Goal: Transaction & Acquisition: Purchase product/service

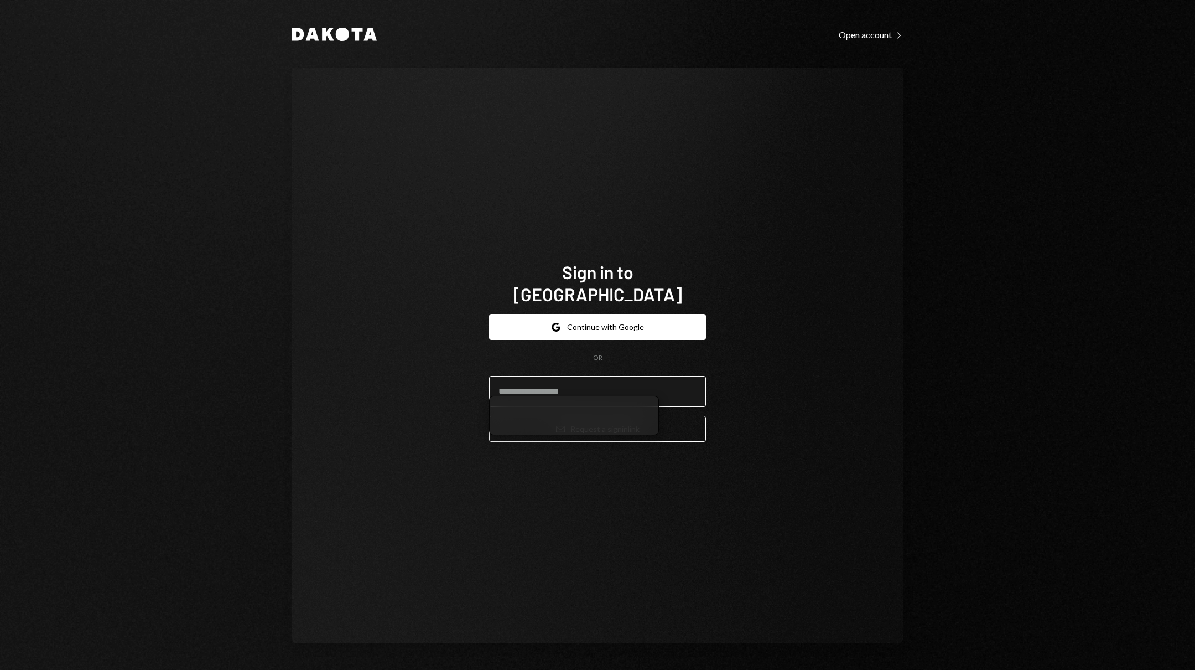
click at [636, 376] on input "email" at bounding box center [597, 391] width 217 height 31
click at [733, 450] on div "Sign in to Dakota Google Continue with Google OR Email Request a sign in link" at bounding box center [597, 355] width 611 height 575
click at [681, 395] on input "email" at bounding box center [597, 391] width 217 height 31
type input "*"
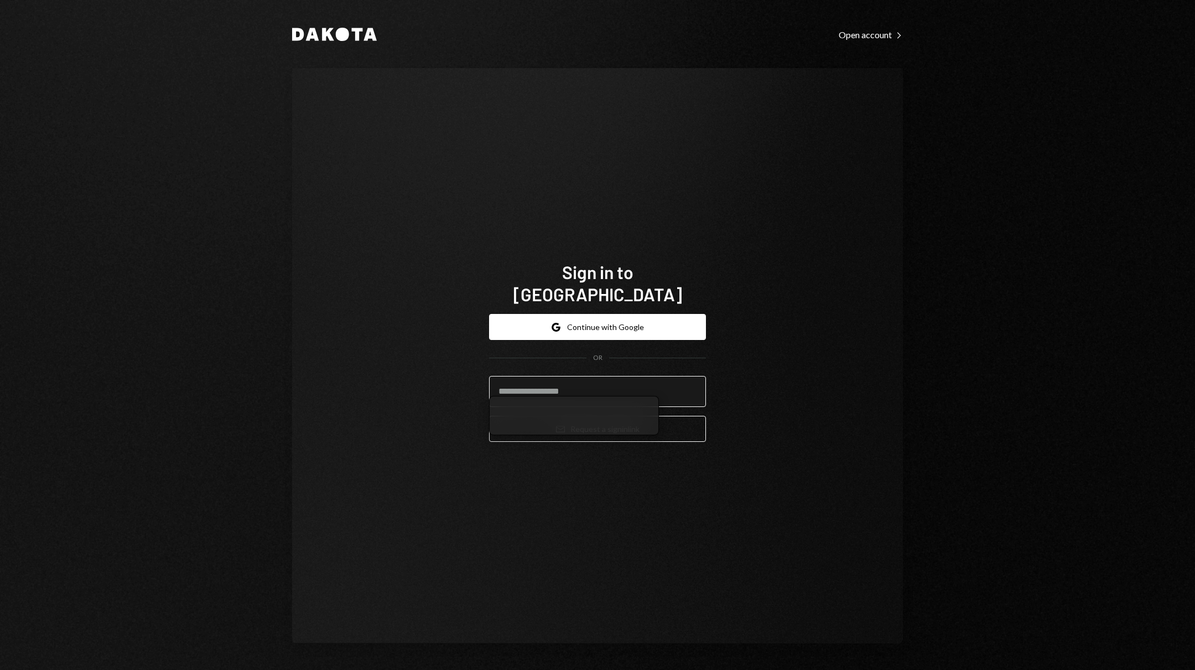
click at [583, 389] on input "email" at bounding box center [597, 391] width 217 height 31
type input "*"
click at [0, 669] on com-1password-button at bounding box center [0, 670] width 0 height 0
click at [652, 376] on input "email" at bounding box center [597, 391] width 217 height 31
click at [643, 385] on input "email" at bounding box center [597, 391] width 217 height 31
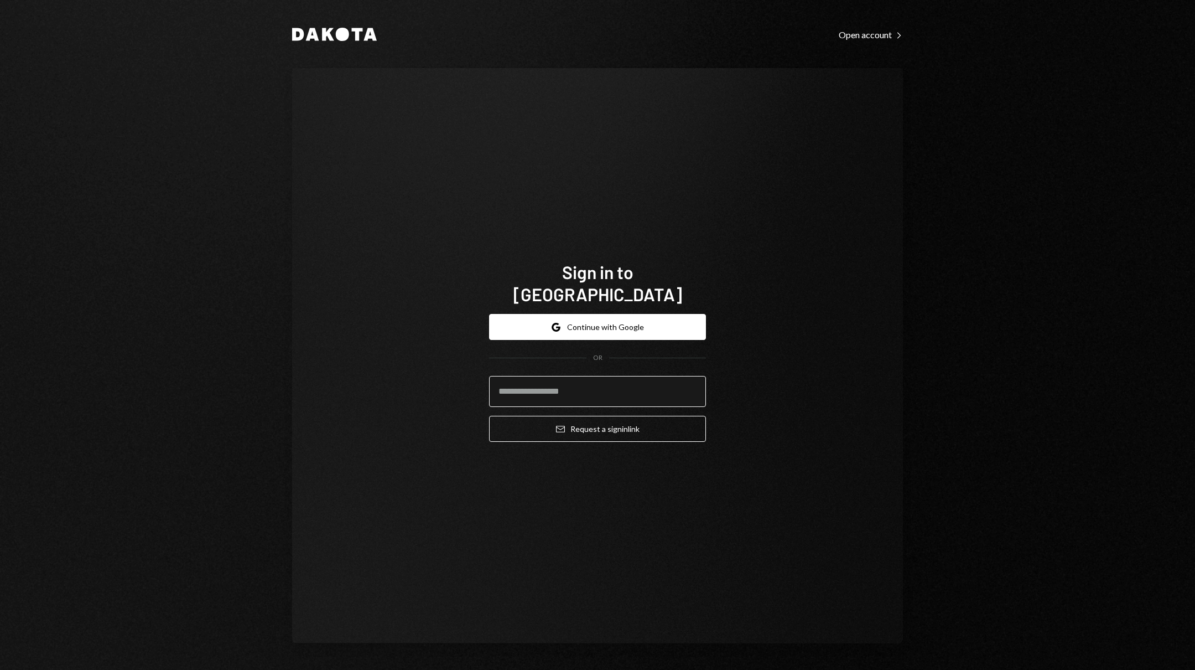
click at [639, 385] on input "email" at bounding box center [597, 391] width 217 height 31
click at [603, 376] on input "email" at bounding box center [597, 391] width 217 height 31
type input "******"
click at [718, 409] on div "Sign in to Dakota Google Continue with Google OR Email Request a sign in link" at bounding box center [597, 355] width 243 height 278
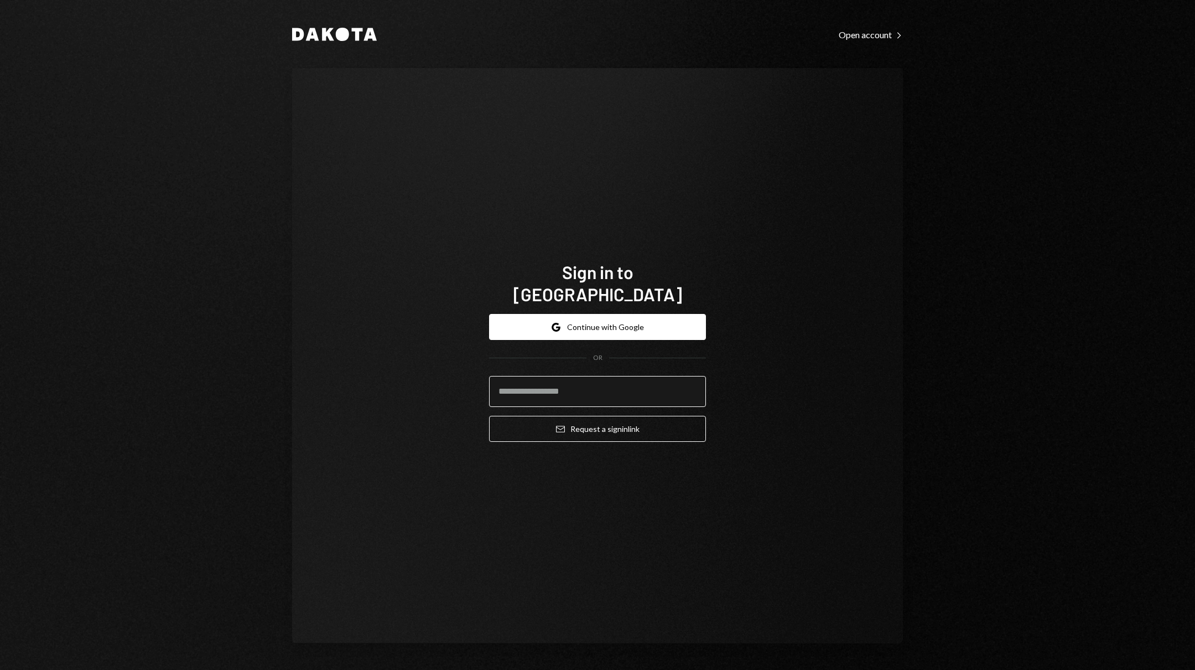
click at [582, 376] on input "email" at bounding box center [597, 391] width 217 height 31
click at [760, 355] on div "Sign in to Dakota Google Continue with Google OR Email Request a sign in link" at bounding box center [597, 355] width 611 height 575
click at [640, 420] on button "Email Request a sign in link" at bounding box center [597, 429] width 217 height 26
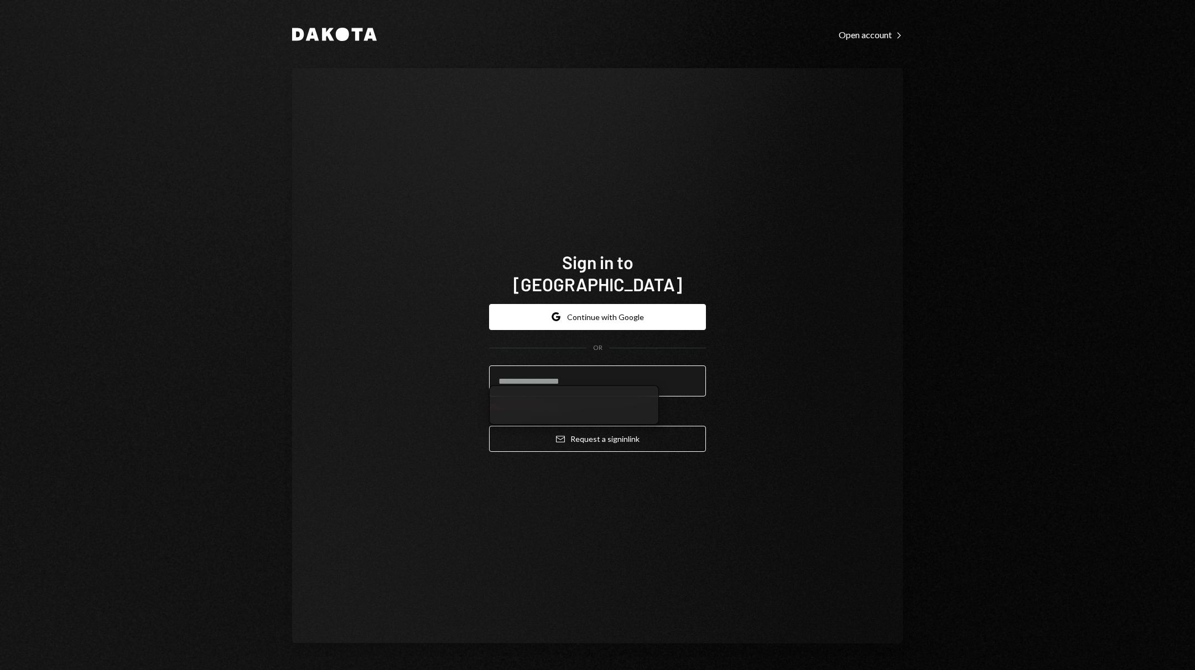
click at [624, 372] on input "email" at bounding box center [597, 380] width 217 height 31
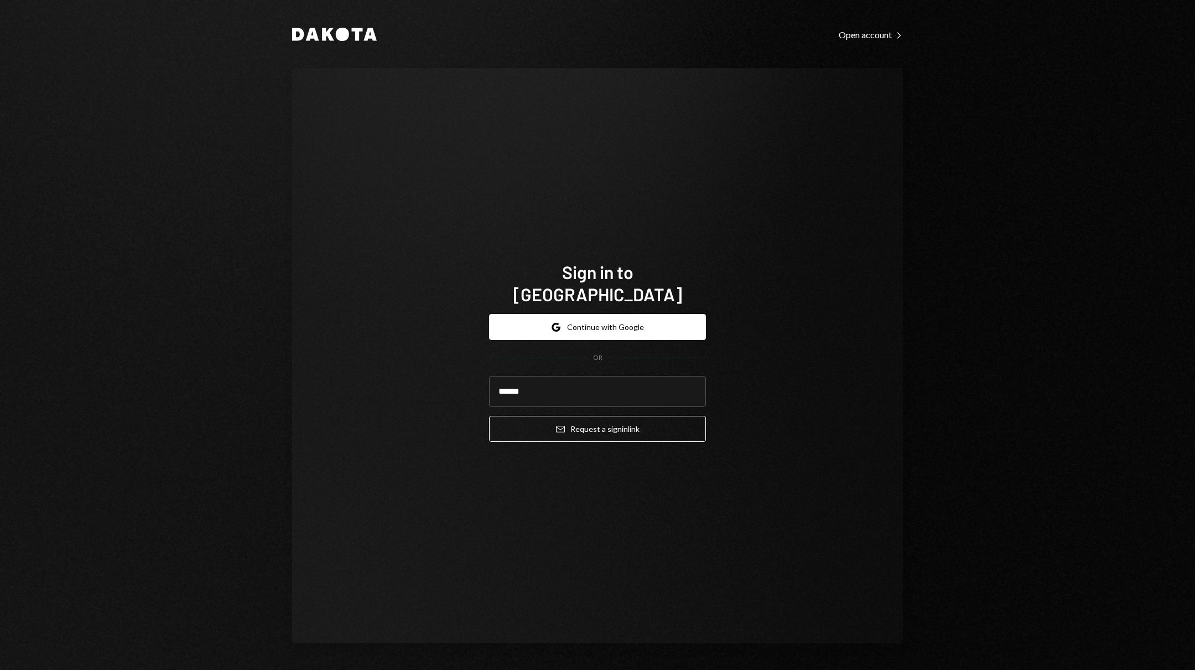
type input "******"
click at [582, 204] on div "Sign in to Dakota Google Continue with Google OR ****** Email Request a sign in…" at bounding box center [597, 355] width 611 height 575
click at [598, 389] on input "email" at bounding box center [597, 391] width 217 height 31
type input "*"
click at [636, 389] on input "email" at bounding box center [597, 391] width 217 height 31
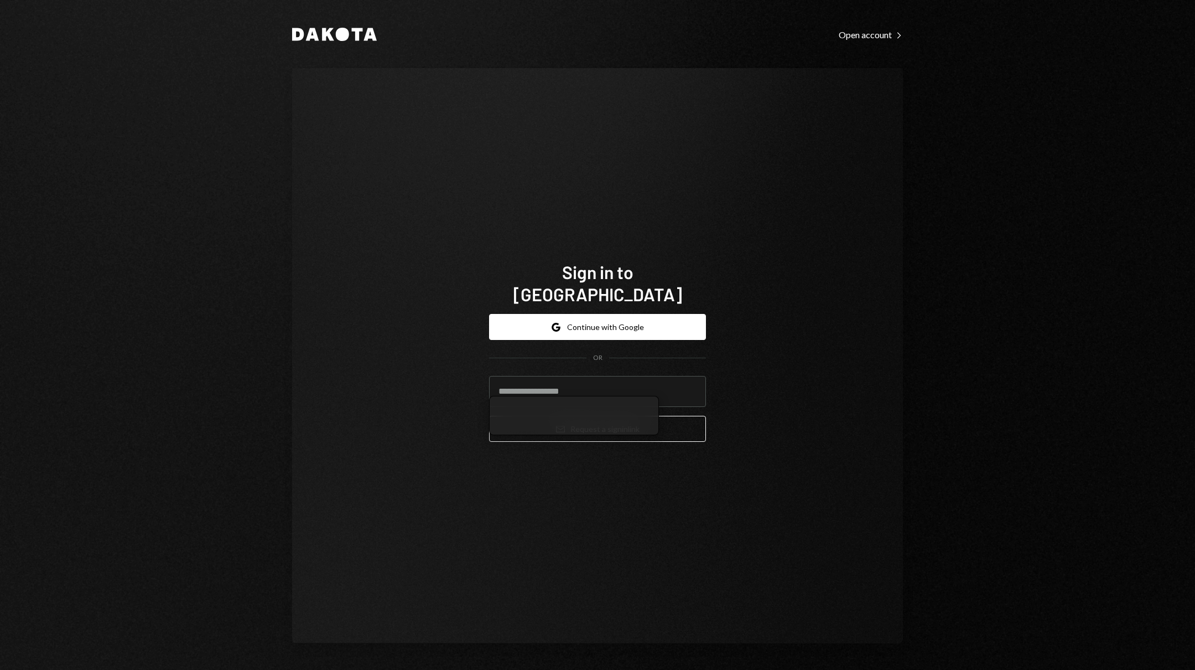
click at [746, 375] on div "Sign in to [GEOGRAPHIC_DATA] Google Continue with Google OR Email Request a sig…" at bounding box center [597, 355] width 611 height 575
click at [697, 376] on input "email" at bounding box center [597, 391] width 217 height 31
click at [0, 669] on com-1password-button at bounding box center [0, 670] width 0 height 0
type input "**********"
click at [598, 426] on button "Email Request a sign in link" at bounding box center [597, 429] width 217 height 26
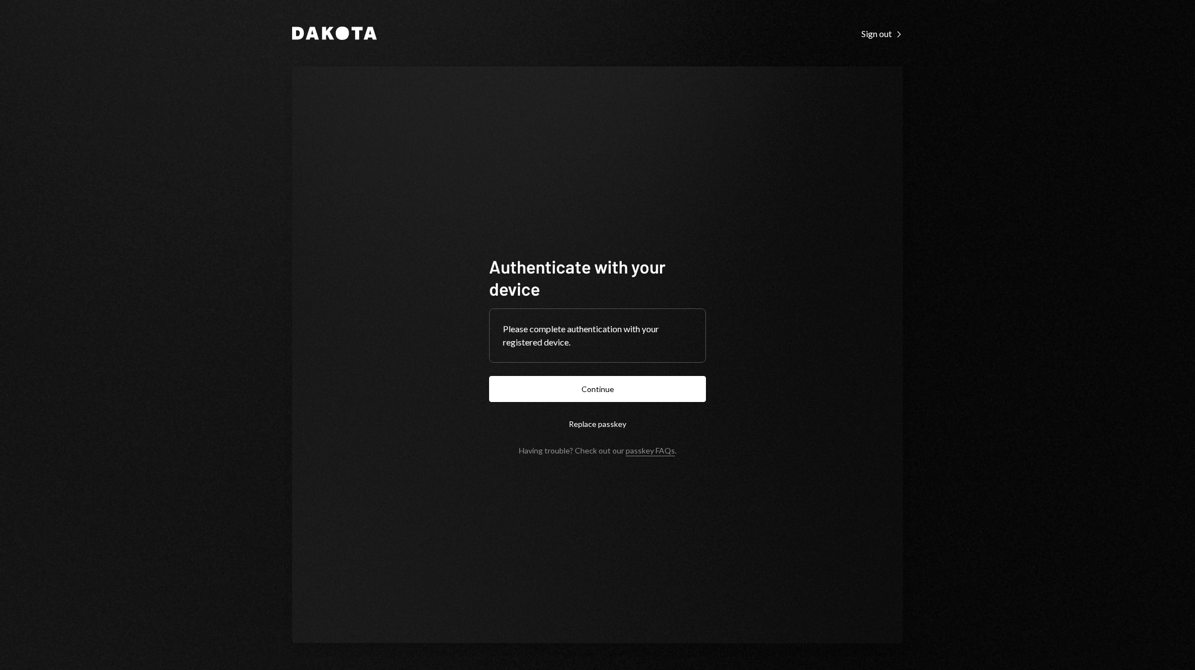
click at [583, 411] on button "Replace passkey" at bounding box center [597, 424] width 217 height 26
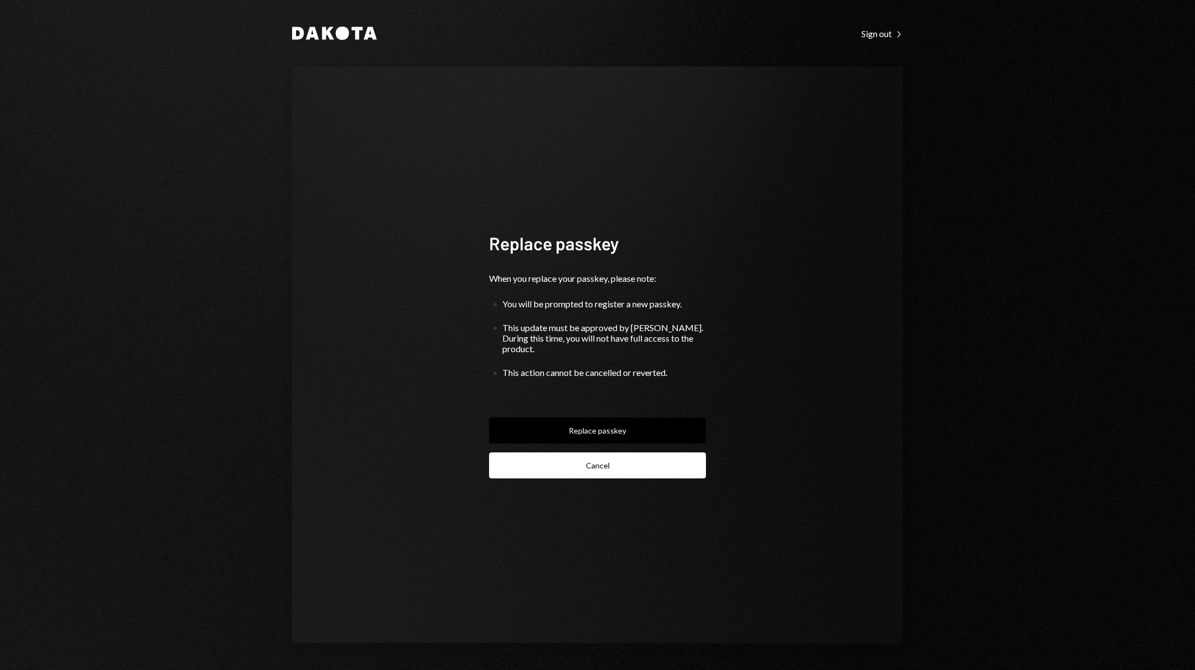
click at [587, 452] on button "Cancel" at bounding box center [597, 465] width 217 height 26
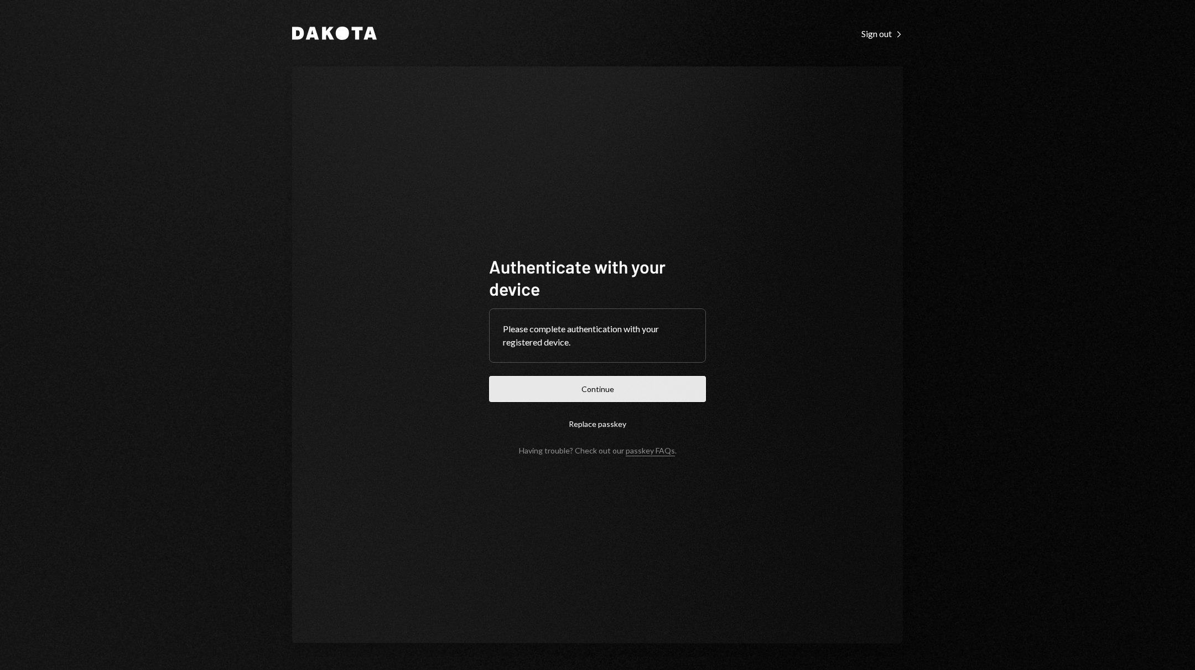
click at [604, 386] on button "Continue" at bounding box center [597, 389] width 217 height 26
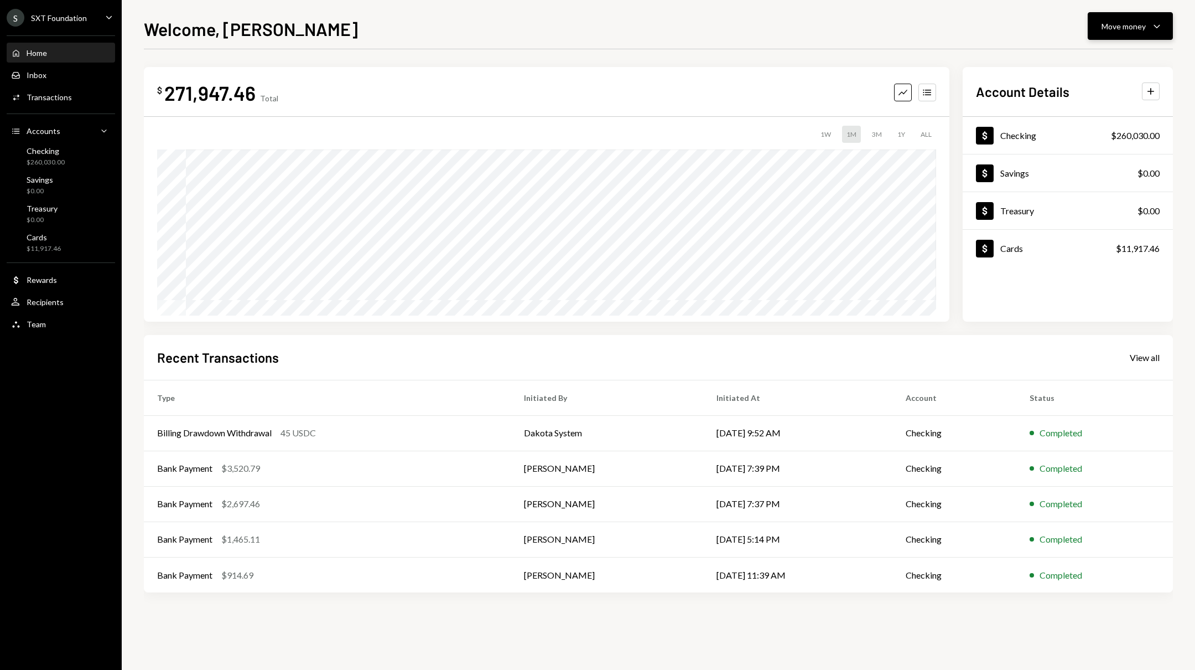
click at [1146, 34] on button "Move money Caret Down" at bounding box center [1130, 26] width 85 height 28
click at [1117, 56] on div "Send" at bounding box center [1121, 60] width 81 height 12
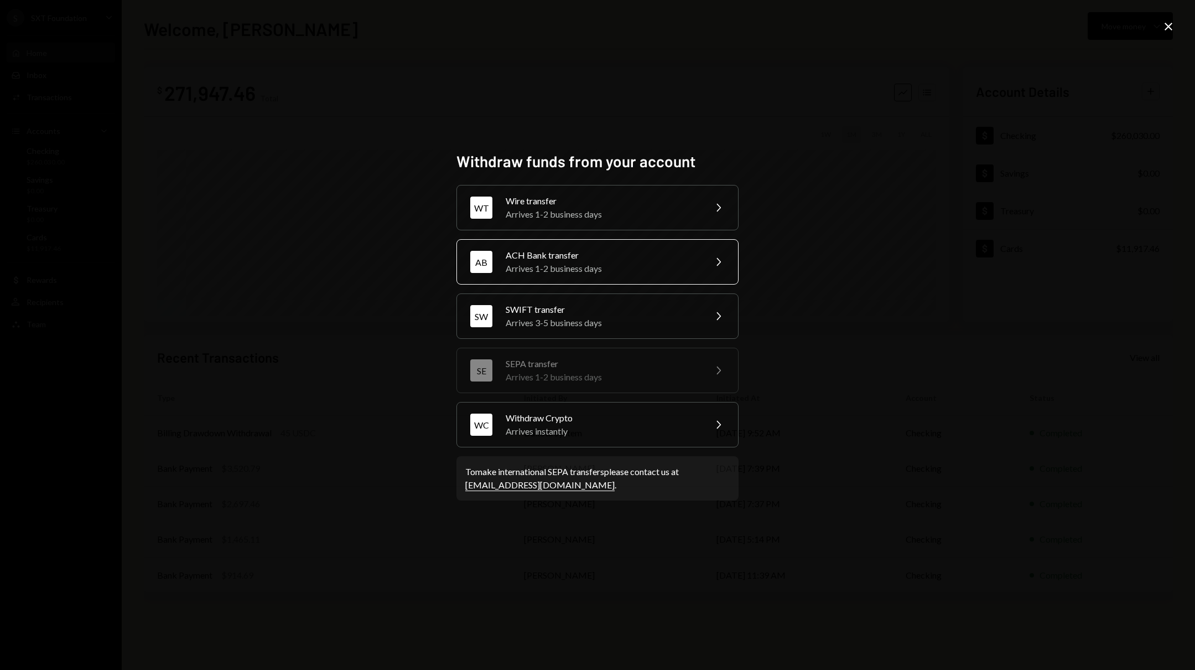
click at [630, 264] on div "Arrives 1-2 business days" at bounding box center [602, 268] width 193 height 13
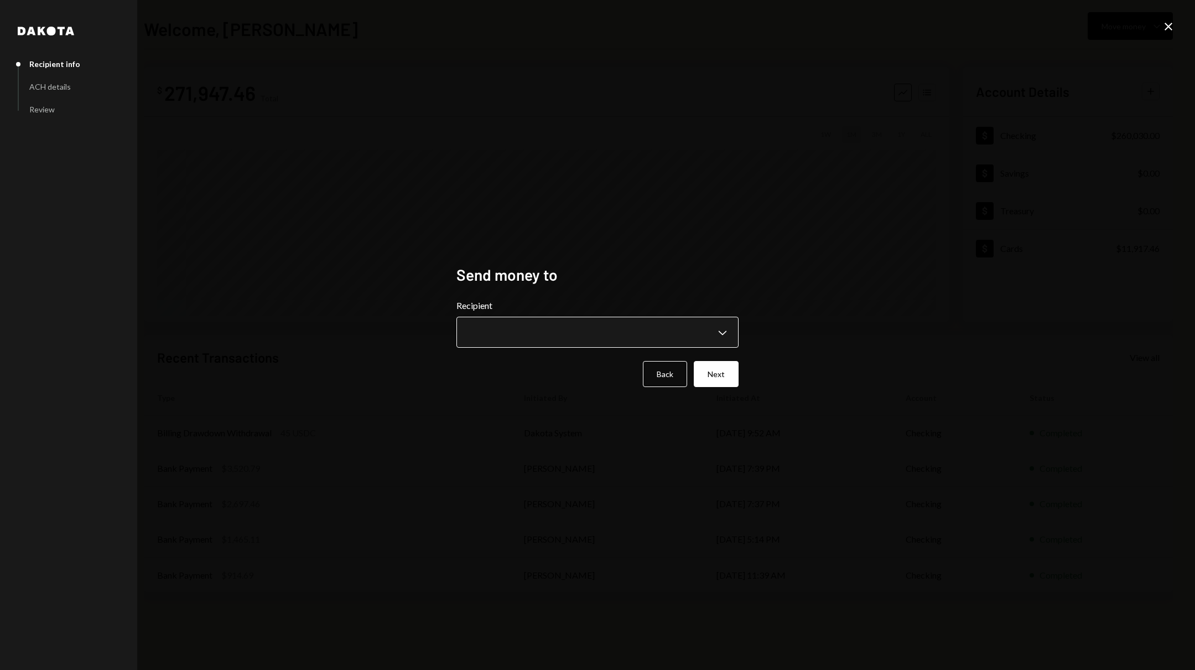
click at [616, 339] on body "**********" at bounding box center [597, 335] width 1195 height 670
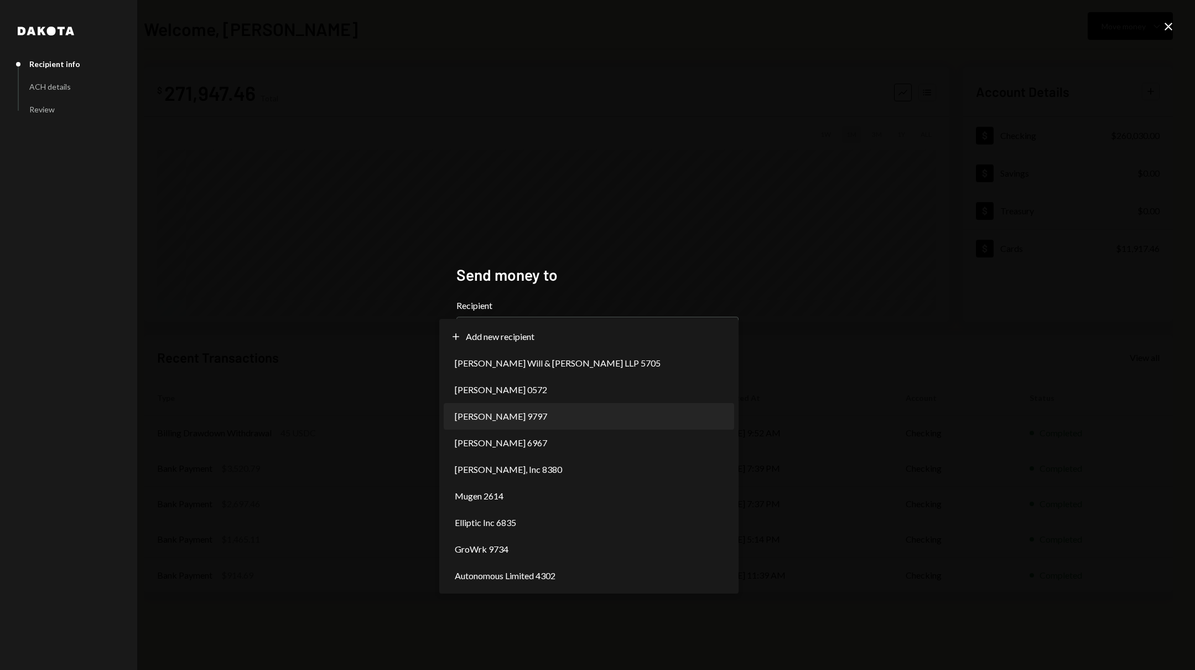
select select "**********"
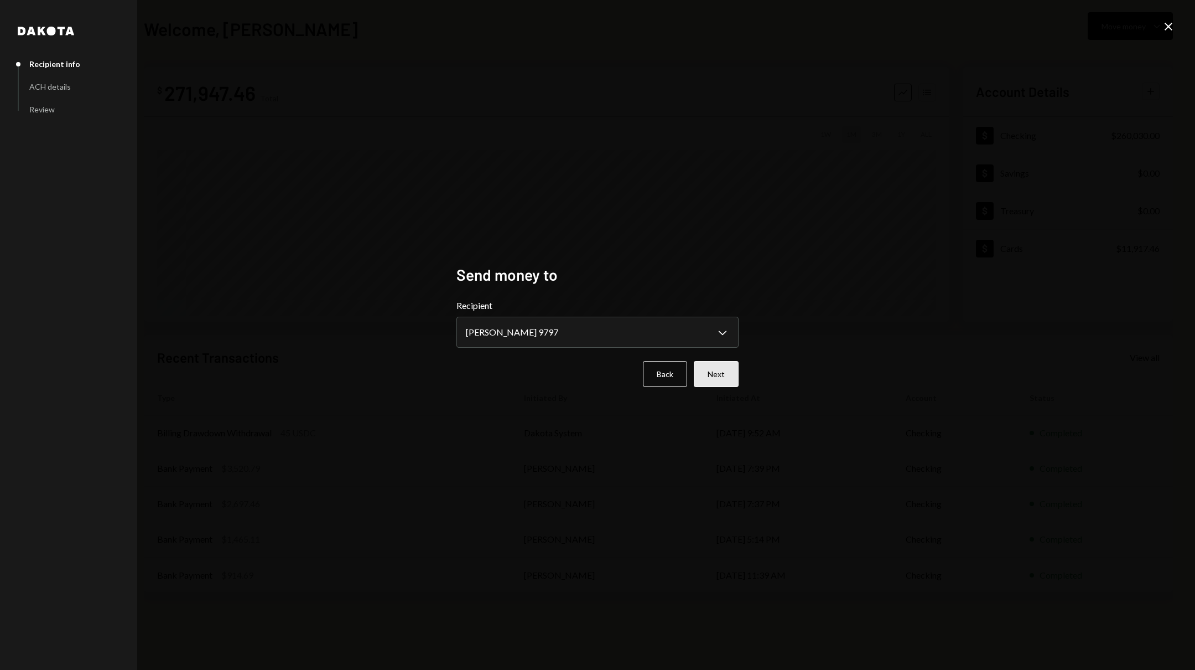
click at [713, 376] on button "Next" at bounding box center [716, 374] width 45 height 26
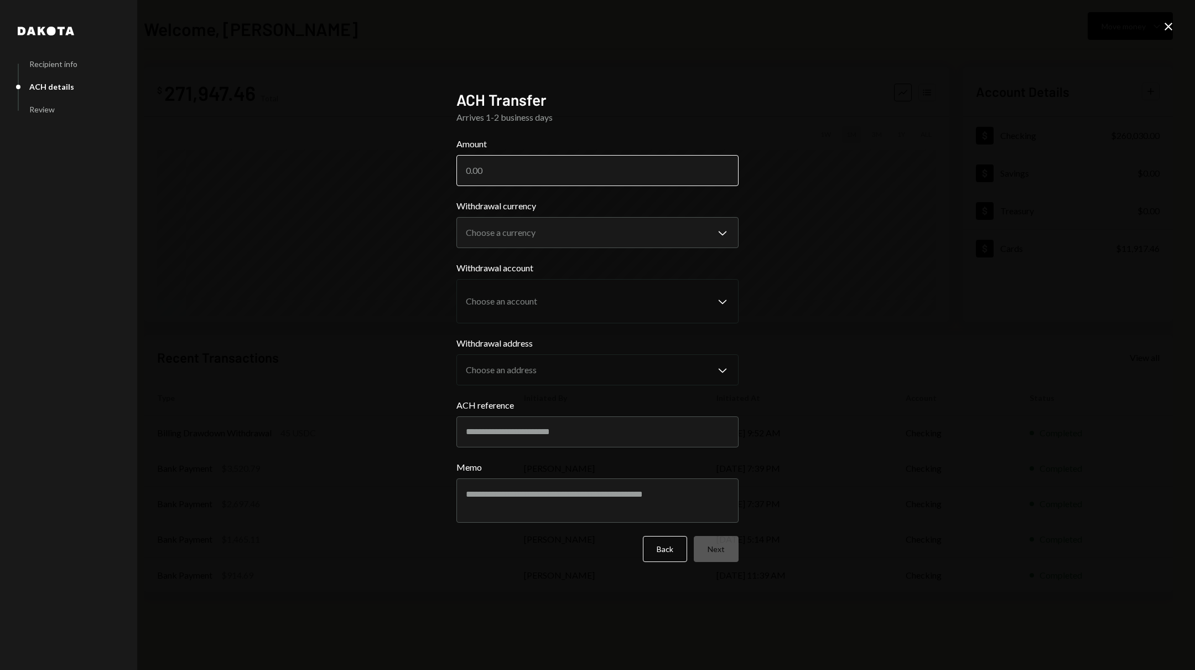
click at [570, 172] on input "Amount" at bounding box center [597, 170] width 282 height 31
type input "6750"
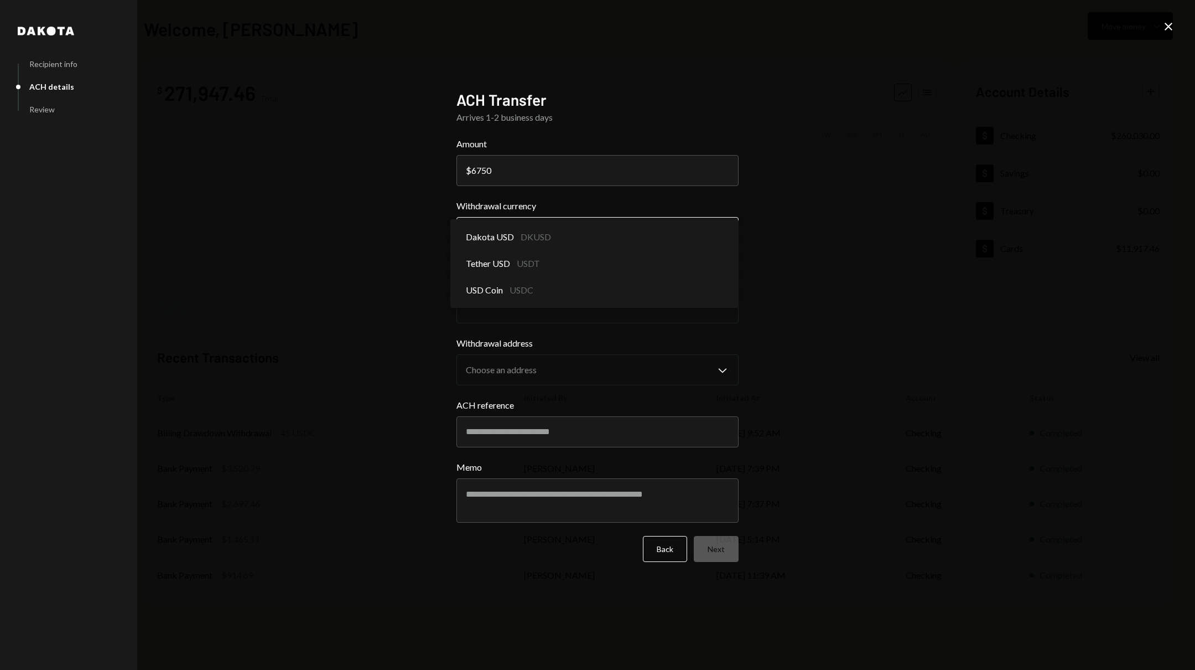
click at [567, 238] on body "S SXT Foundation Caret Down Home Home Inbox Inbox Activities Transactions Accou…" at bounding box center [597, 335] width 1195 height 670
select select "****"
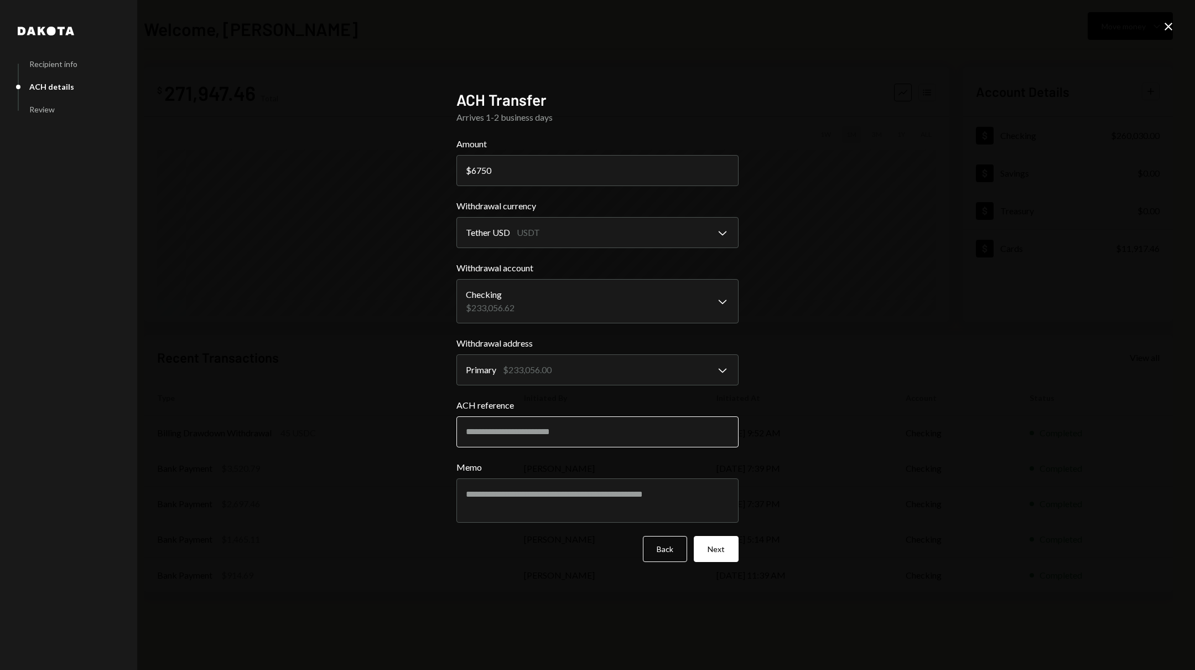
click at [608, 442] on input "ACH reference" at bounding box center [597, 431] width 282 height 31
click at [604, 485] on textarea "Memo" at bounding box center [597, 500] width 282 height 44
click at [565, 436] on input "ACH reference" at bounding box center [597, 431] width 282 height 31
type input "*********"
type textarea "**********"
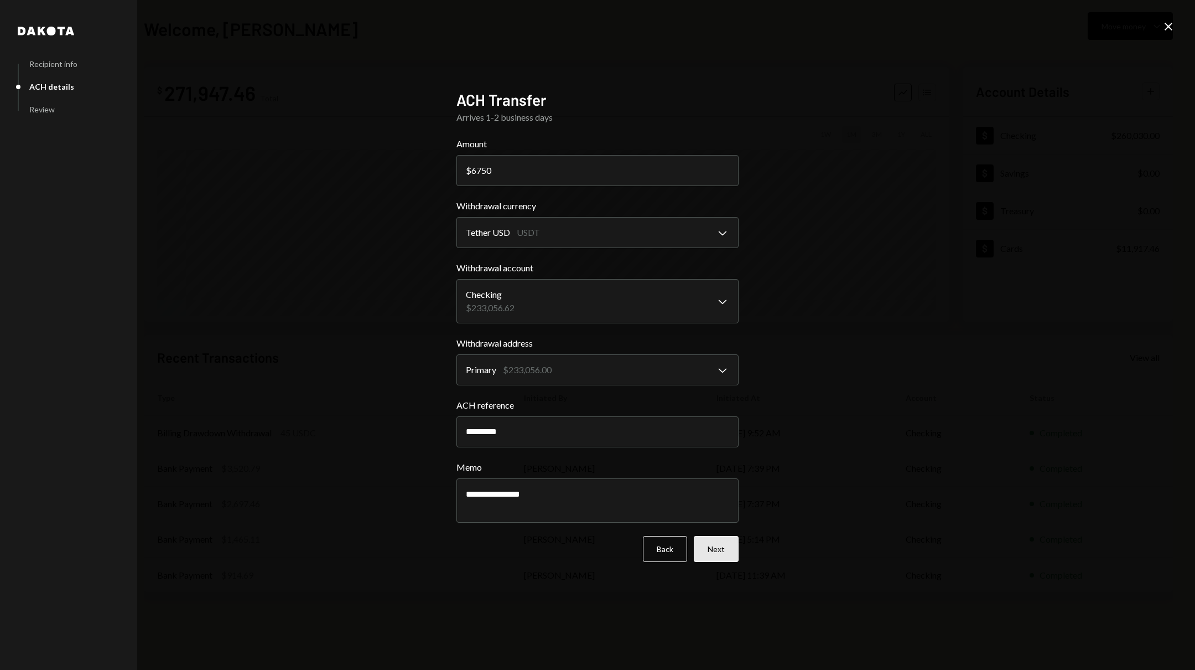
click at [713, 555] on button "Next" at bounding box center [716, 549] width 45 height 26
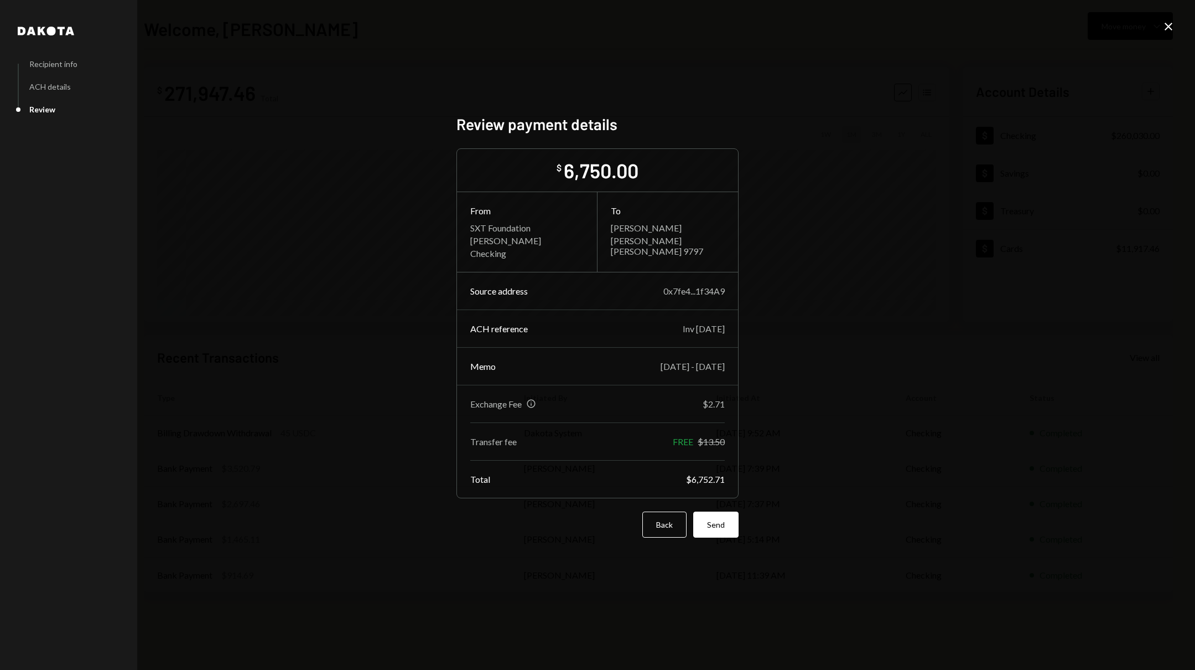
drag, startPoint x: 725, startPoint y: 530, endPoint x: 653, endPoint y: 401, distance: 147.6
click at [653, 401] on form "$ 6,750.00 From SXT Foundation Andres Avalle Embree Checking To Rika Khurdayan …" at bounding box center [597, 342] width 282 height 389
click at [715, 519] on button "Send" at bounding box center [715, 524] width 45 height 26
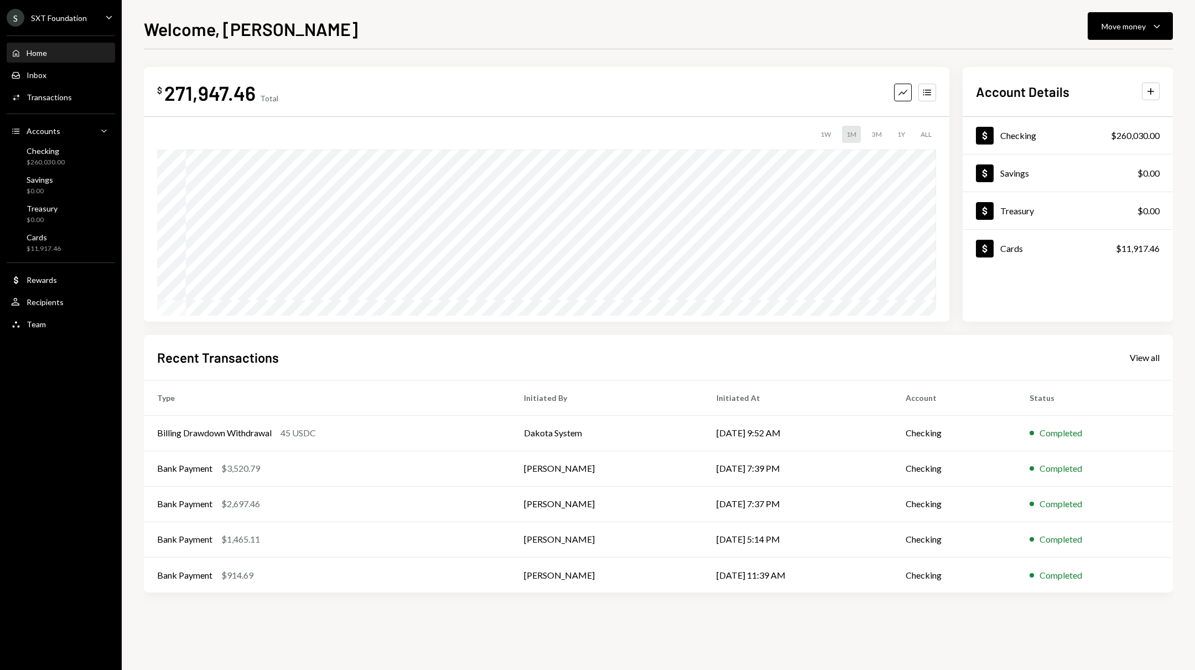
click at [1172, 360] on div "Recent Transactions View all Type Initiated By Initiated At Account Status Bill…" at bounding box center [658, 464] width 1029 height 258
click at [1153, 360] on div "View all" at bounding box center [1145, 357] width 30 height 11
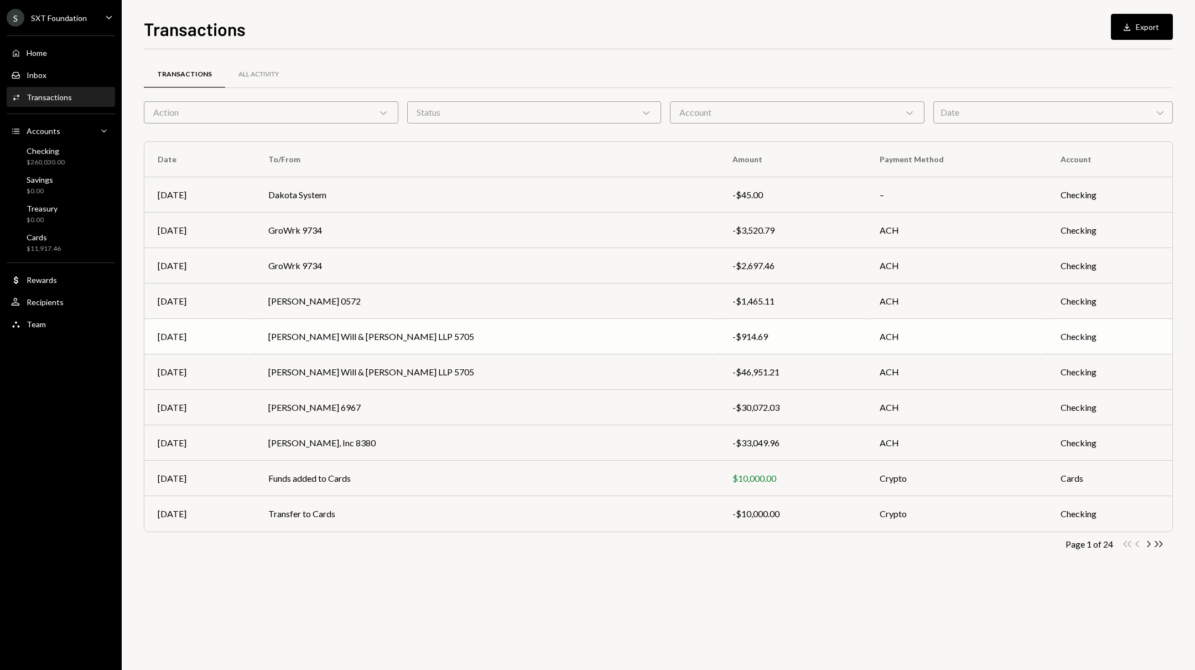
click at [921, 335] on td "ACH" at bounding box center [957, 336] width 181 height 35
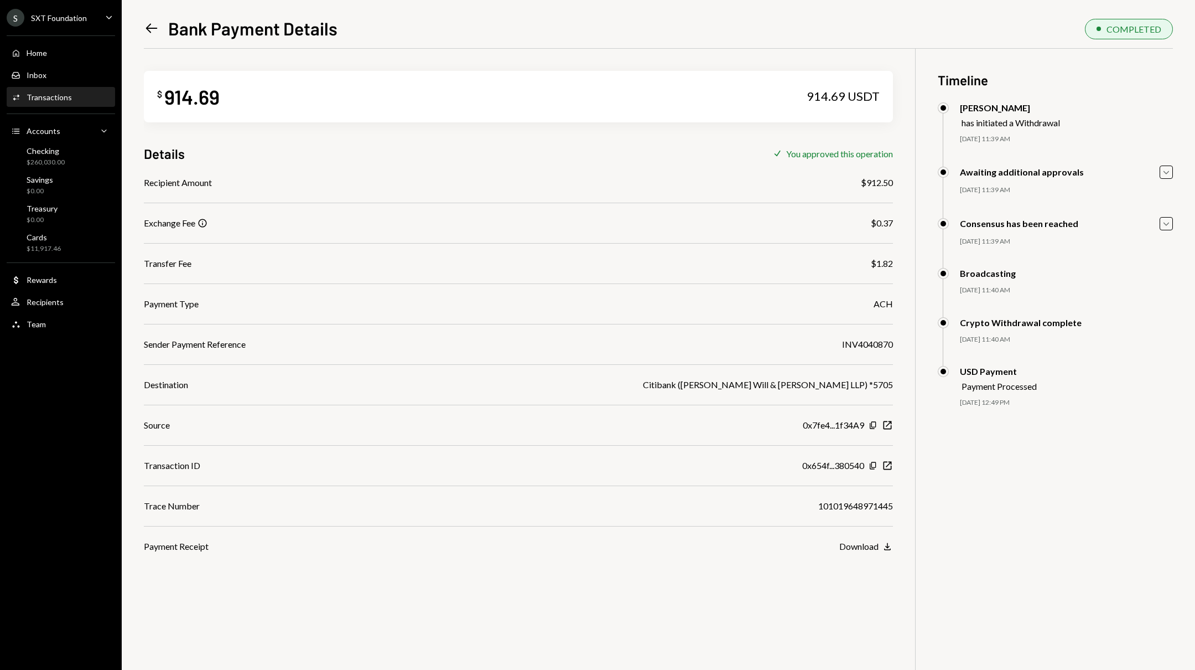
click at [153, 22] on icon "Left Arrow" at bounding box center [151, 27] width 15 height 15
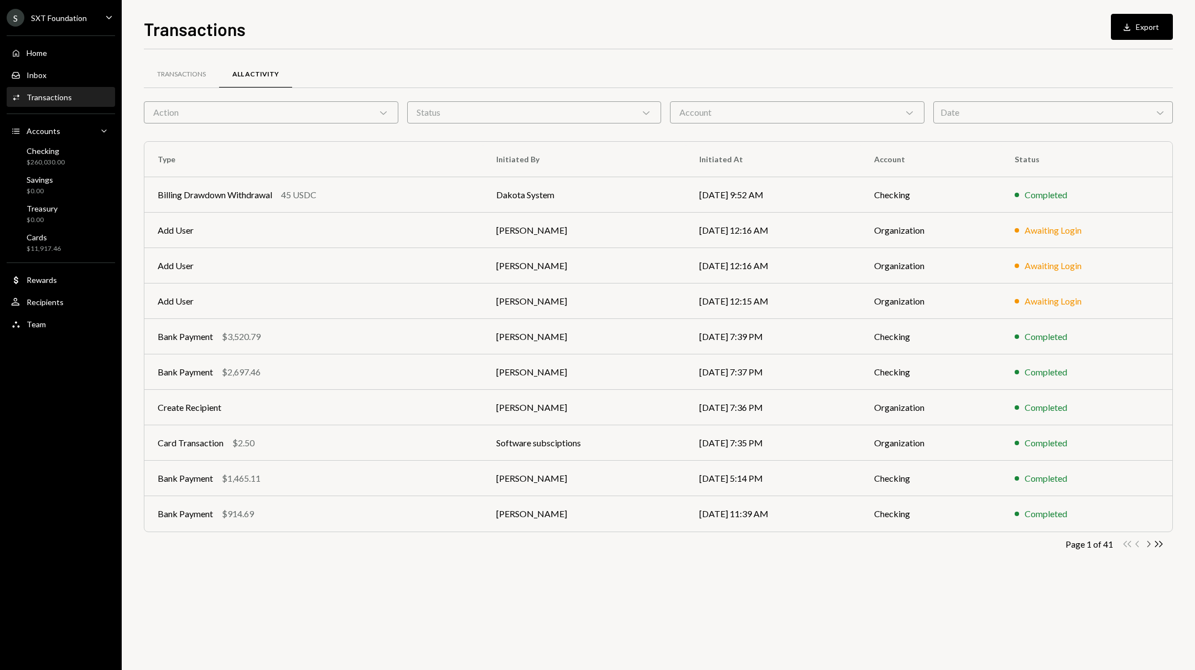
click at [1150, 544] on icon "Chevron Right" at bounding box center [1148, 543] width 11 height 11
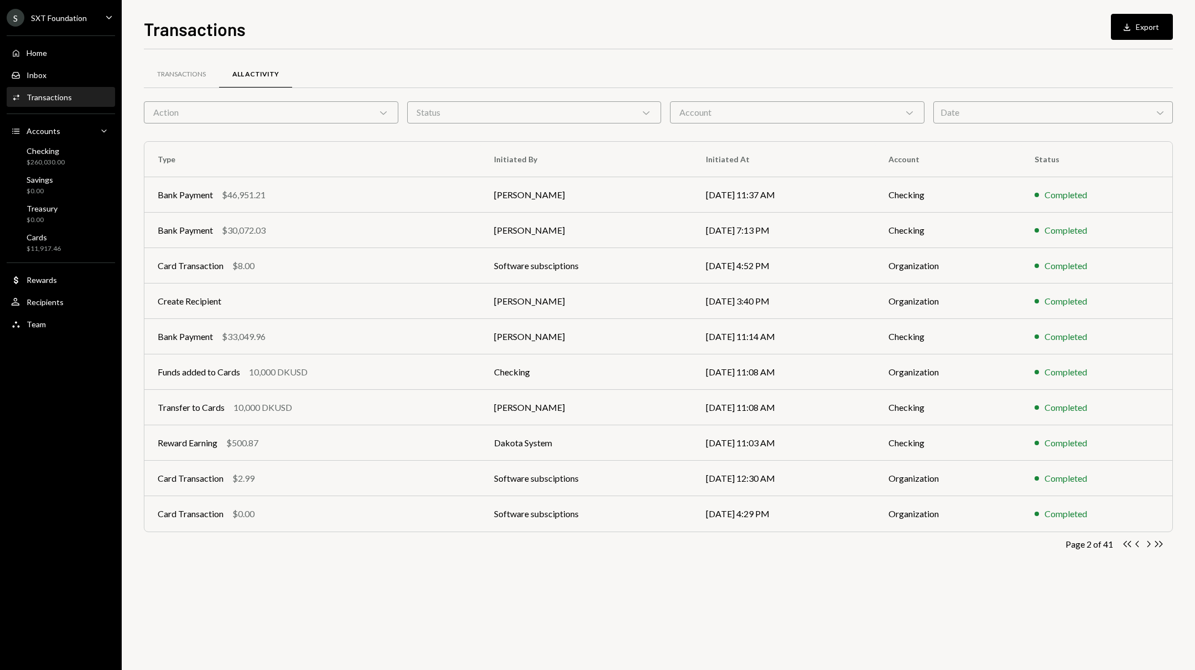
click at [1150, 544] on icon "Chevron Right" at bounding box center [1148, 543] width 11 height 11
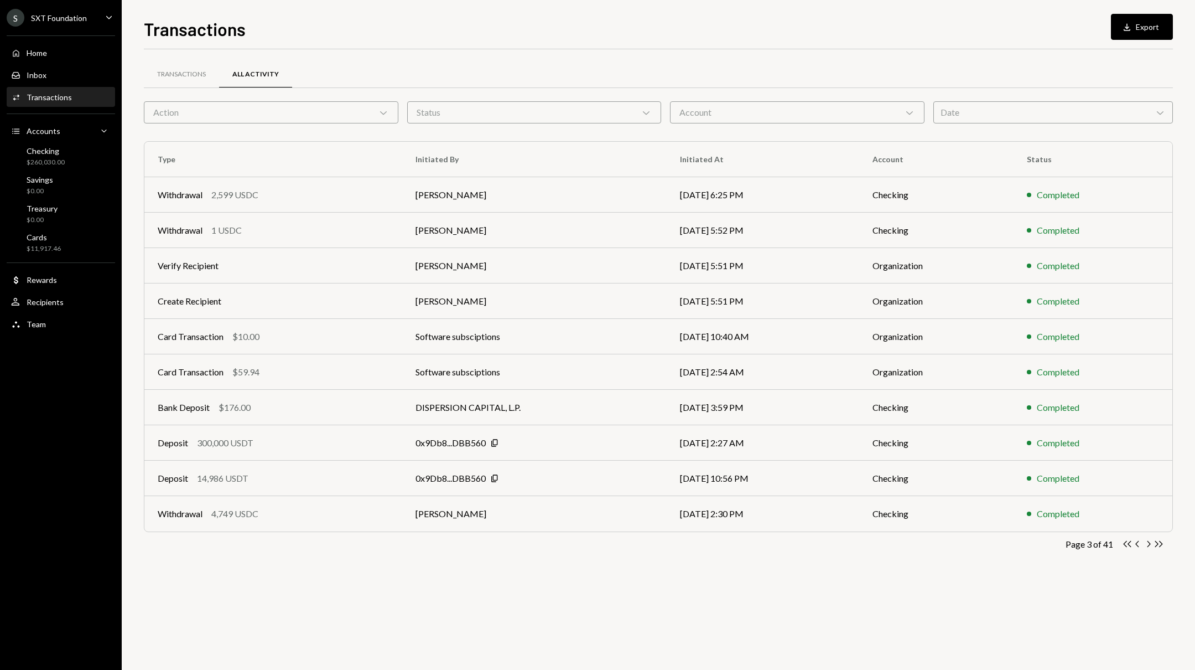
click at [1150, 544] on icon "Chevron Right" at bounding box center [1148, 543] width 11 height 11
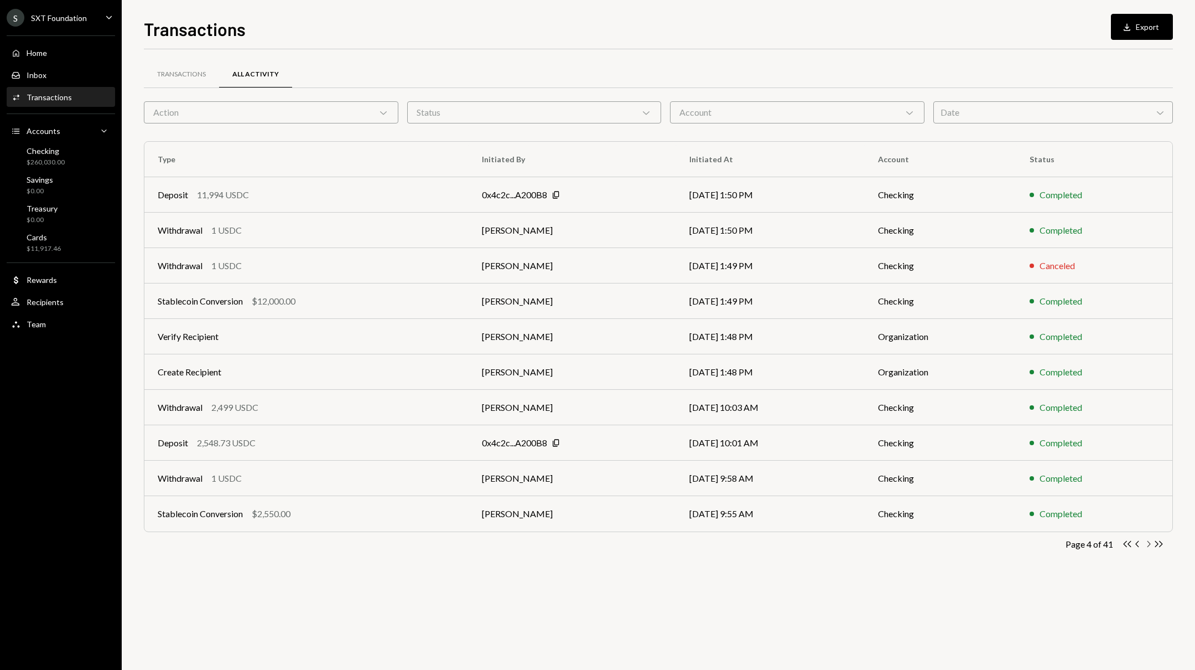
click at [1147, 545] on icon "Chevron Right" at bounding box center [1148, 543] width 11 height 11
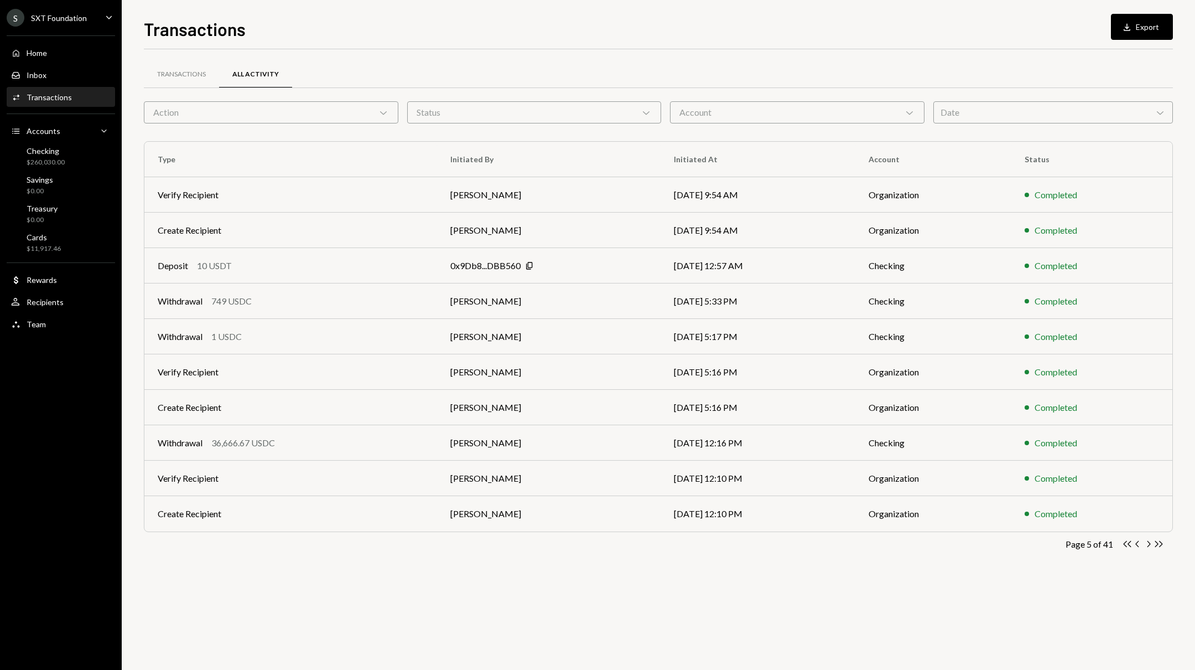
click at [1147, 545] on icon "Chevron Right" at bounding box center [1148, 543] width 11 height 11
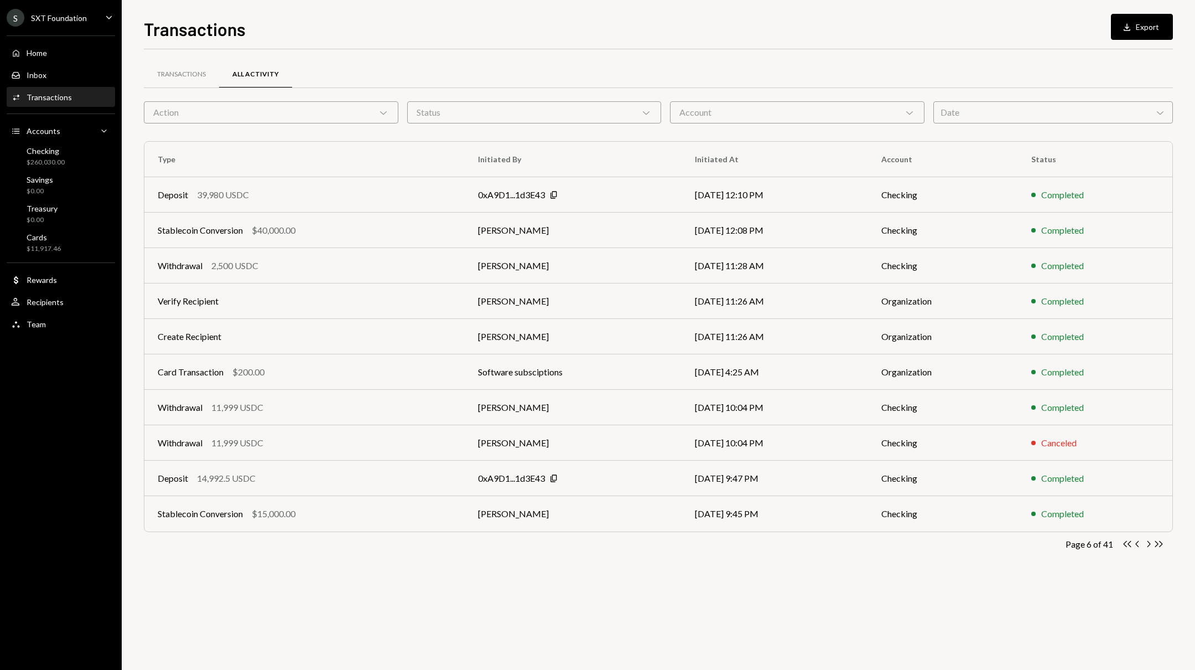
click at [1147, 545] on icon "Chevron Right" at bounding box center [1148, 543] width 11 height 11
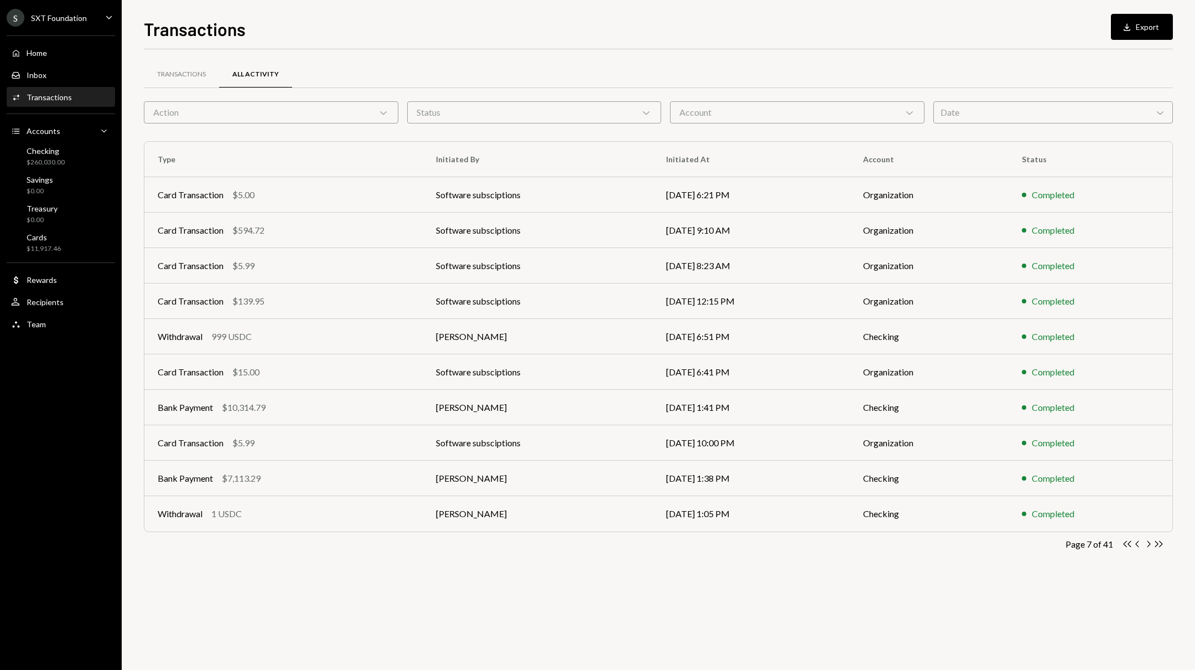
click at [1147, 545] on icon "Chevron Right" at bounding box center [1148, 543] width 11 height 11
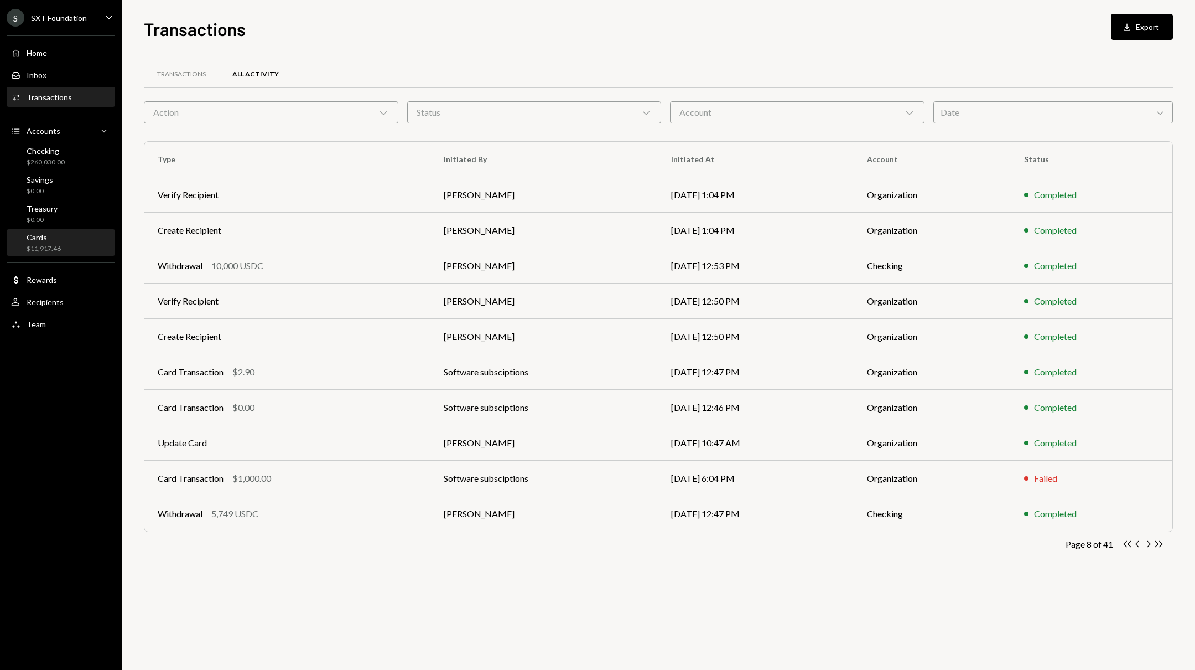
click at [87, 246] on div "Cards $11,917.46" at bounding box center [61, 242] width 100 height 21
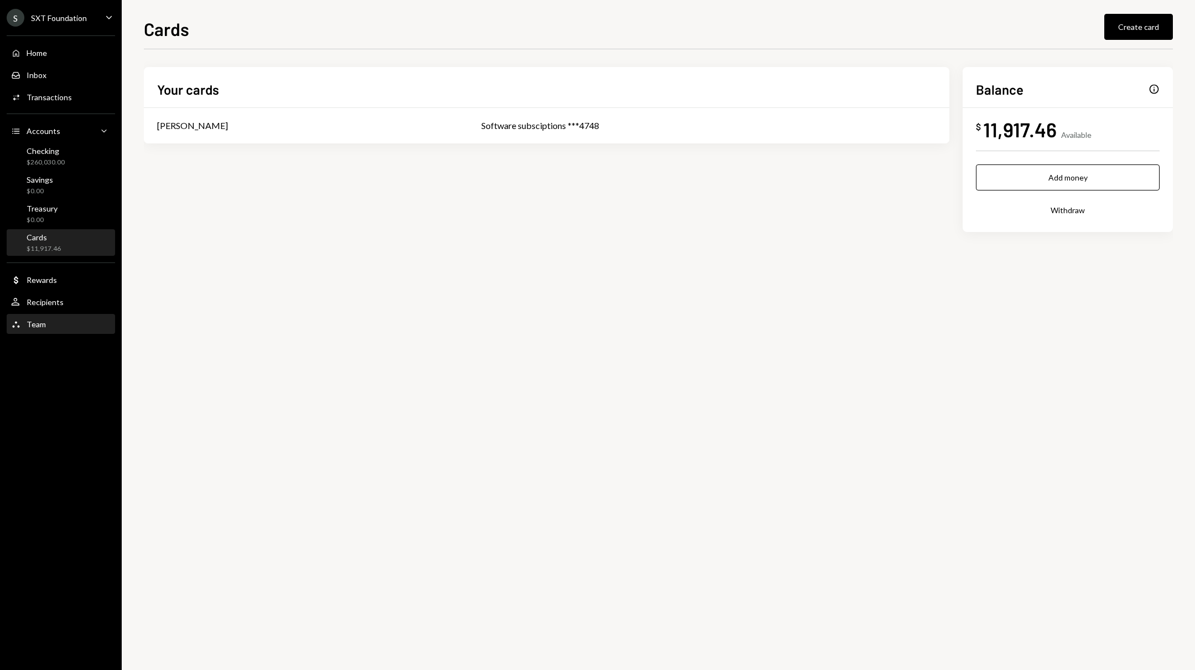
click at [70, 316] on div "Team Team" at bounding box center [61, 324] width 100 height 19
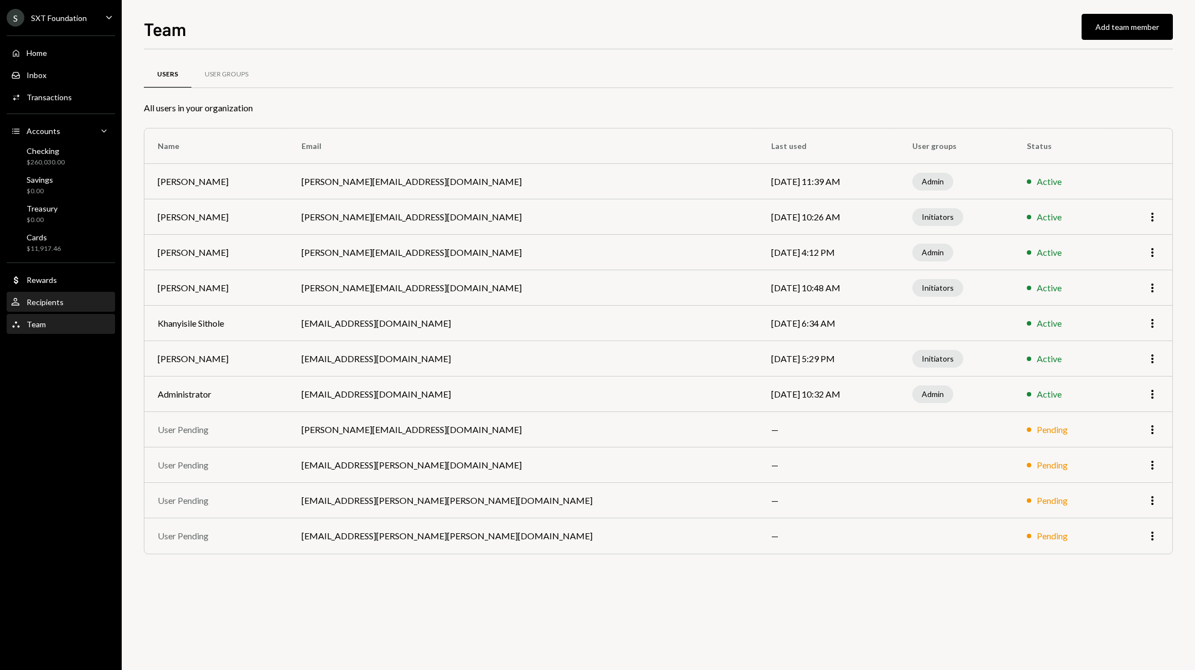
click at [81, 295] on div "User Recipients" at bounding box center [61, 302] width 100 height 19
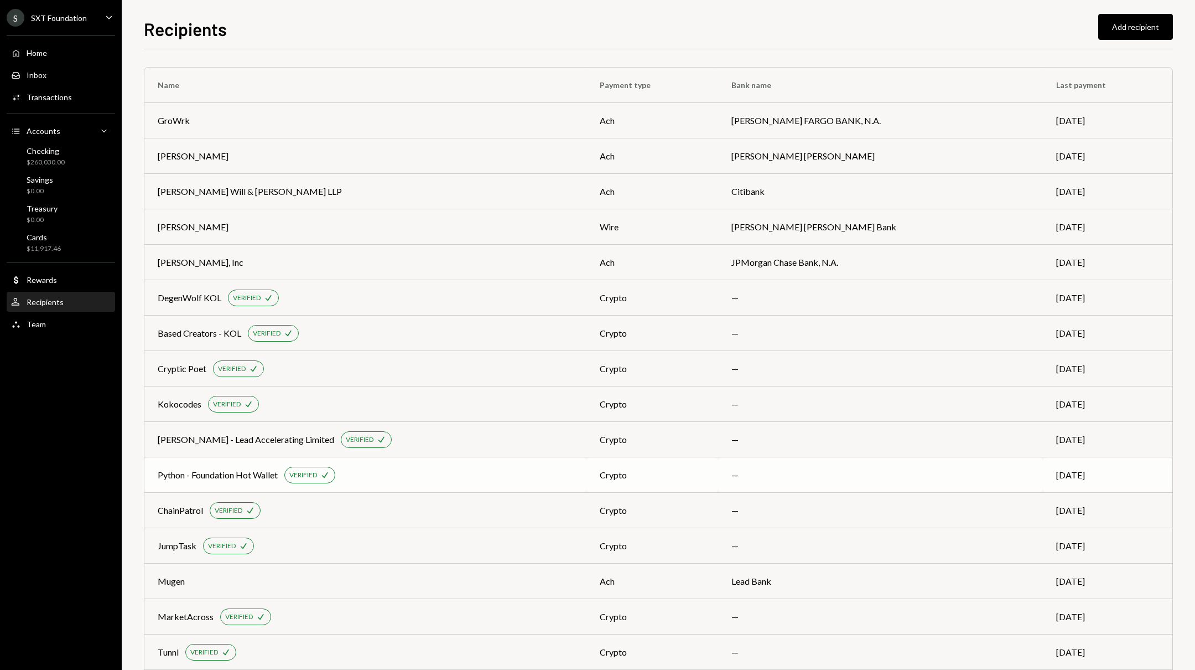
scroll to position [411, 0]
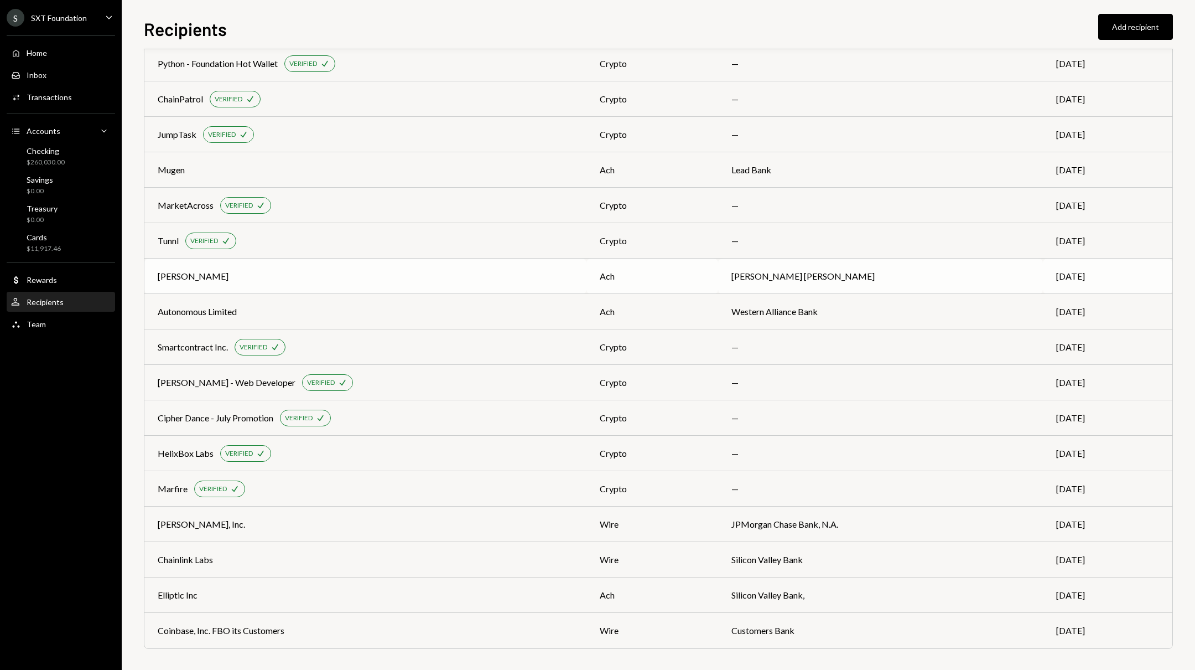
click at [233, 282] on div "Rika Khurdayan" at bounding box center [366, 275] width 416 height 13
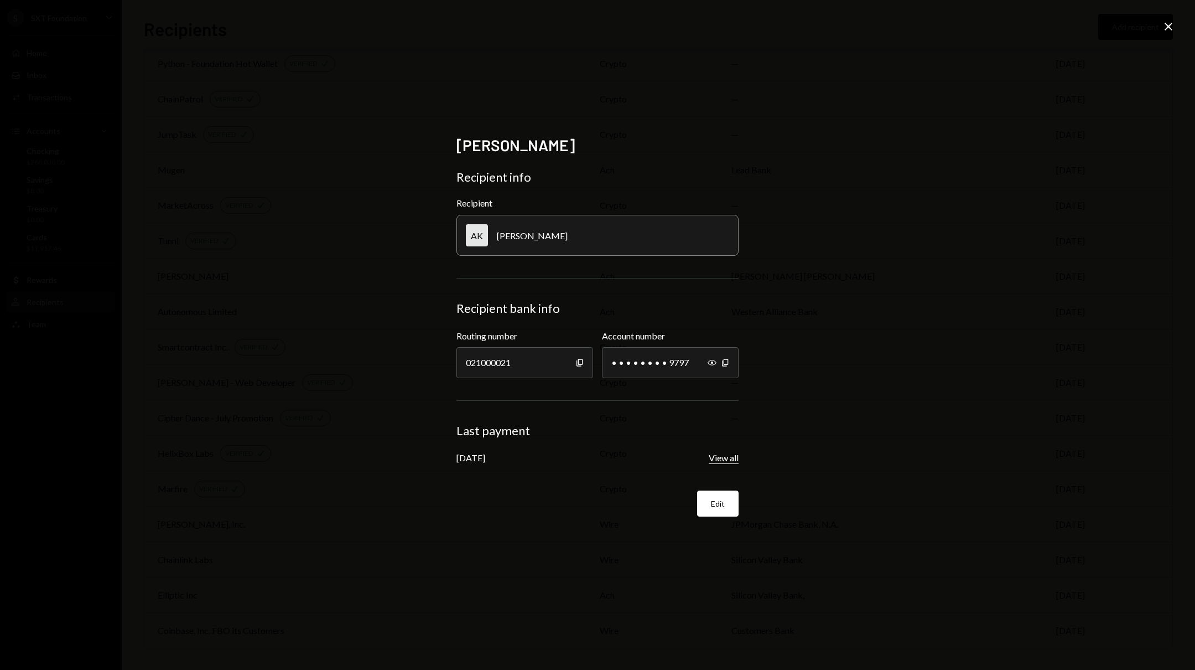
click at [718, 463] on button "View all" at bounding box center [724, 458] width 30 height 12
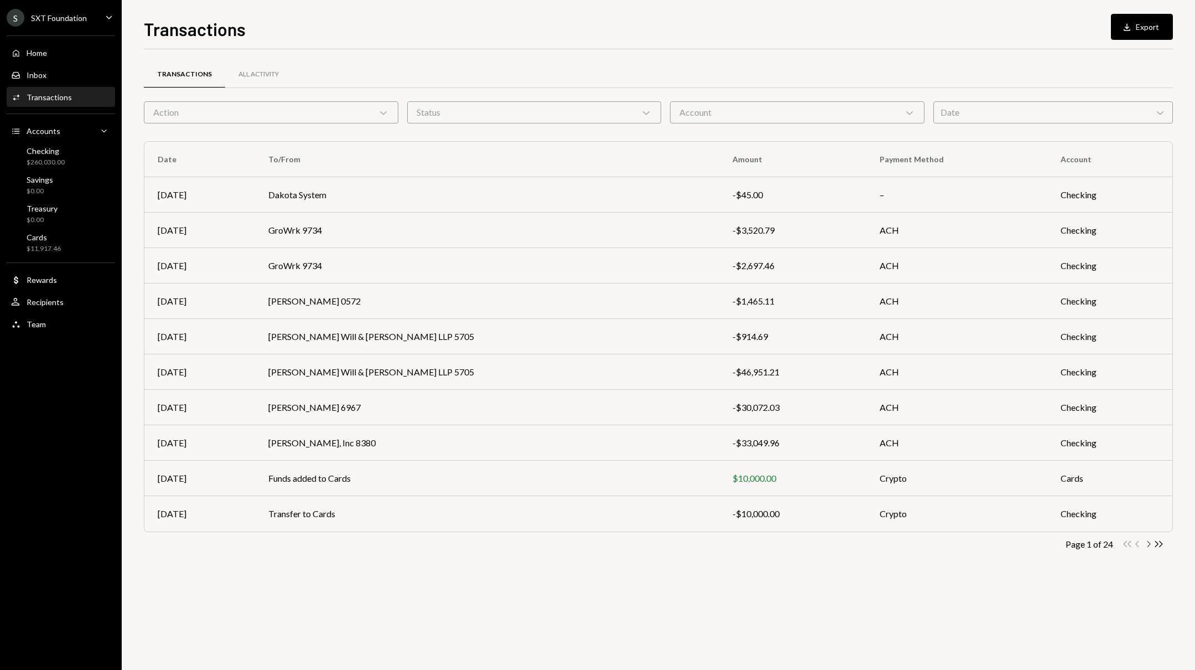
click at [1152, 539] on icon "Chevron Right" at bounding box center [1148, 543] width 11 height 11
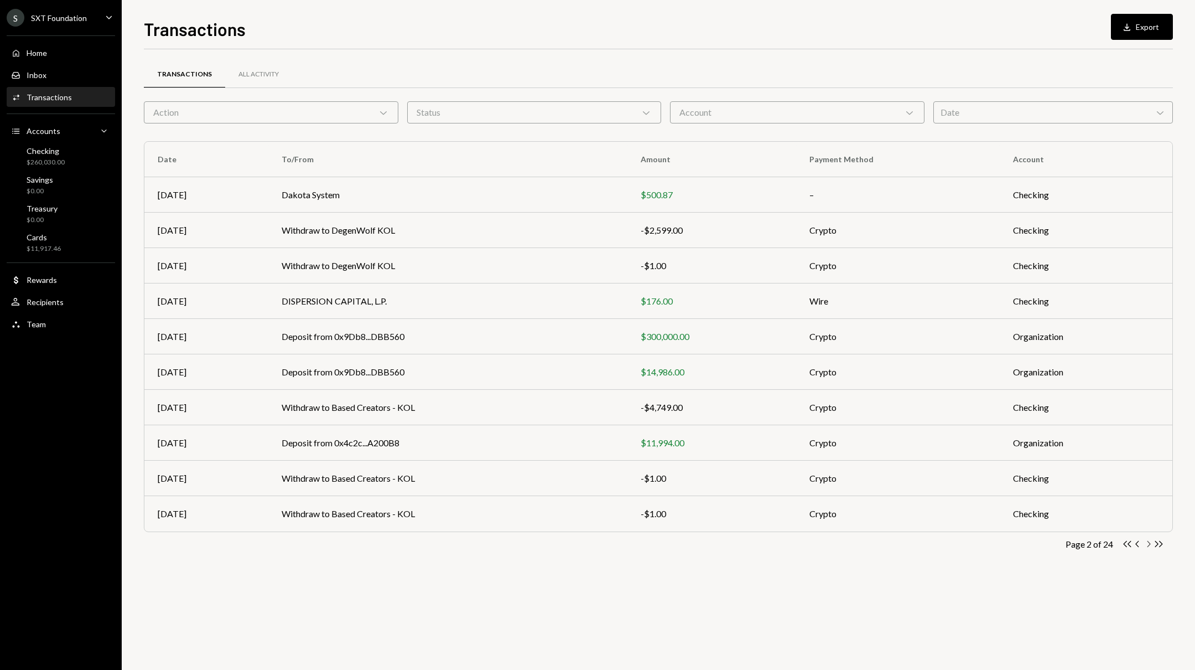
click at [1150, 542] on icon "button" at bounding box center [1149, 544] width 3 height 6
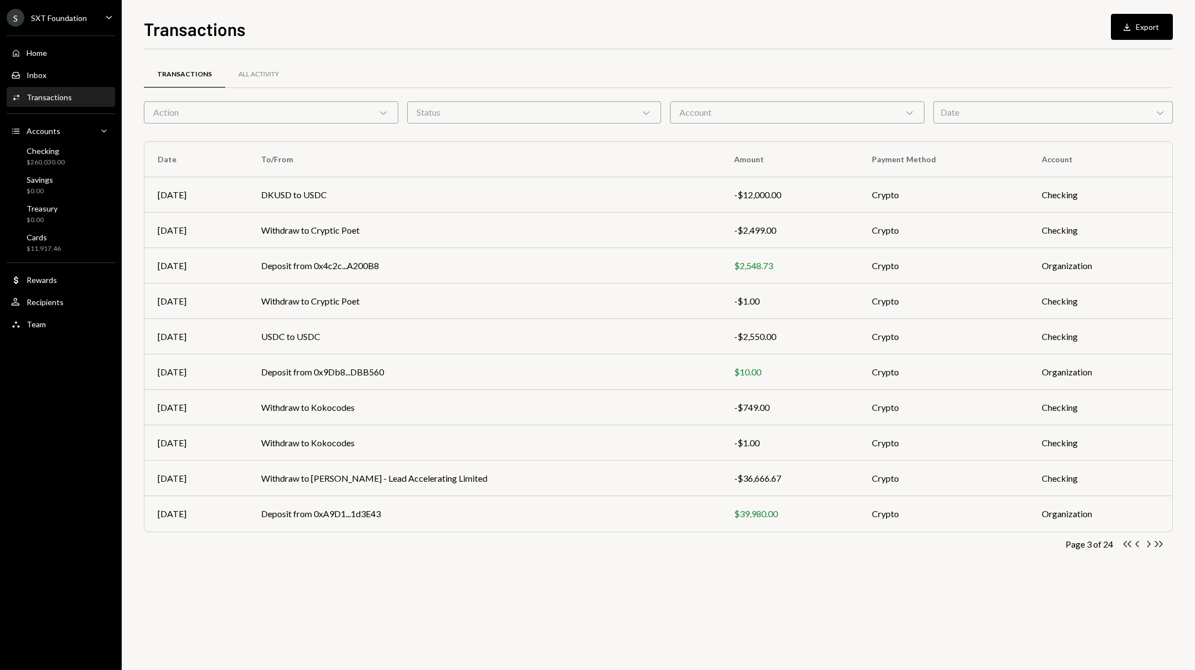
click at [1150, 542] on icon "button" at bounding box center [1149, 544] width 3 height 6
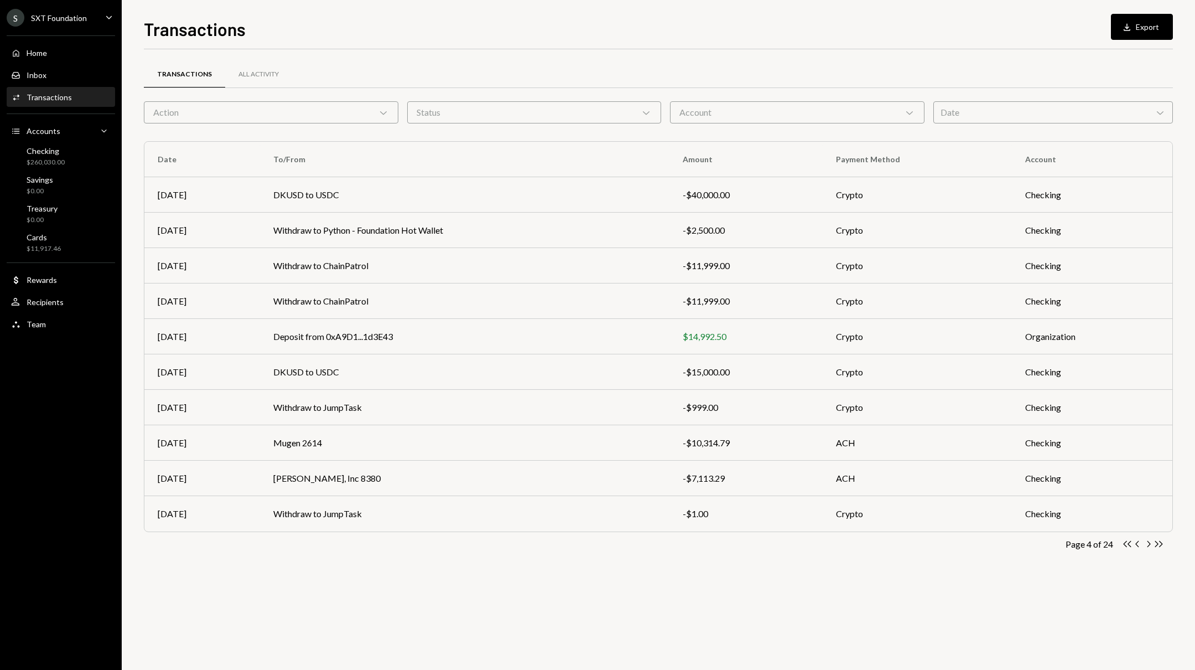
click at [1150, 542] on icon "button" at bounding box center [1149, 544] width 3 height 6
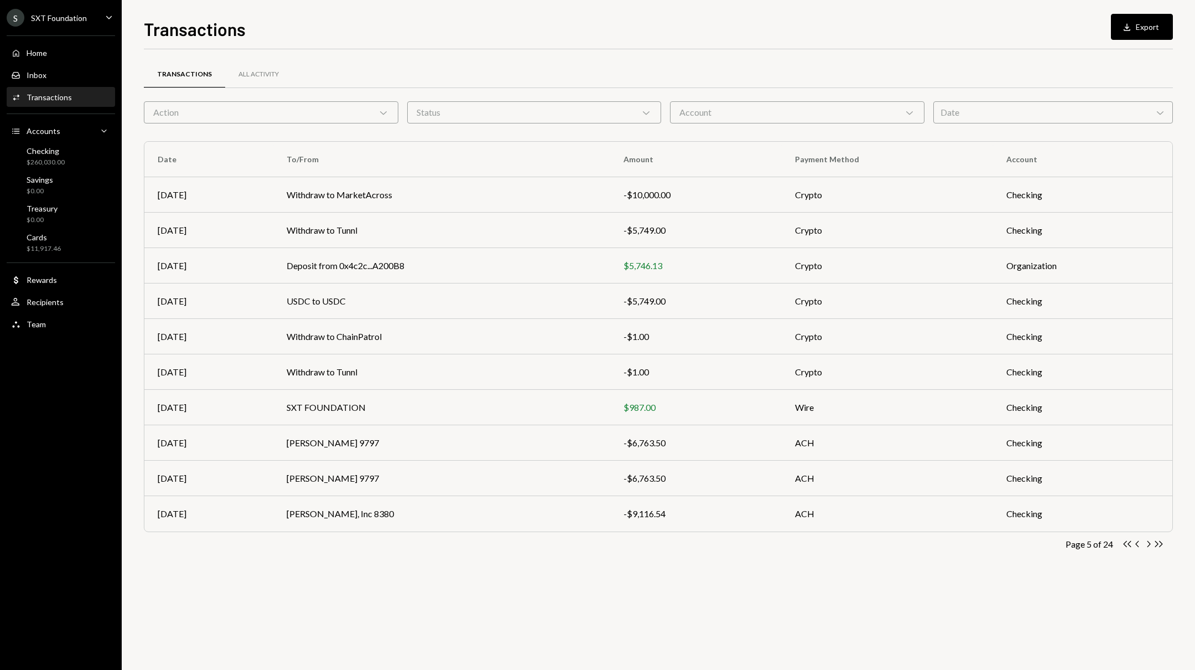
click at [1150, 542] on icon "button" at bounding box center [1149, 544] width 3 height 6
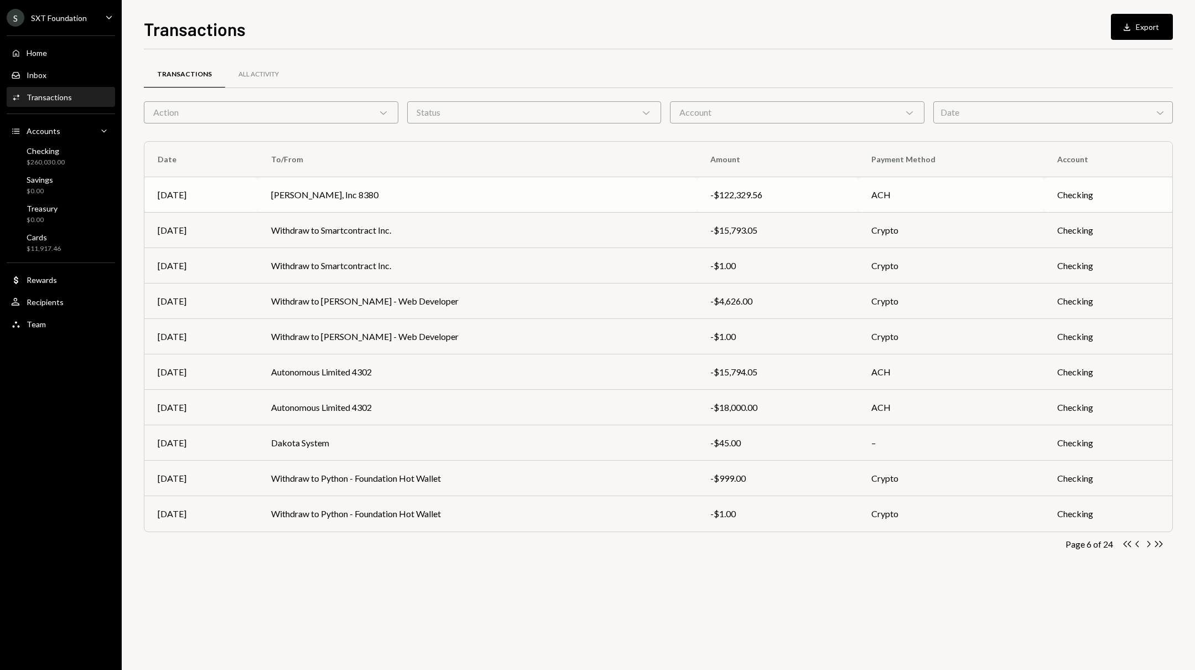
click at [505, 203] on td "Deel, Inc 8380" at bounding box center [477, 194] width 439 height 35
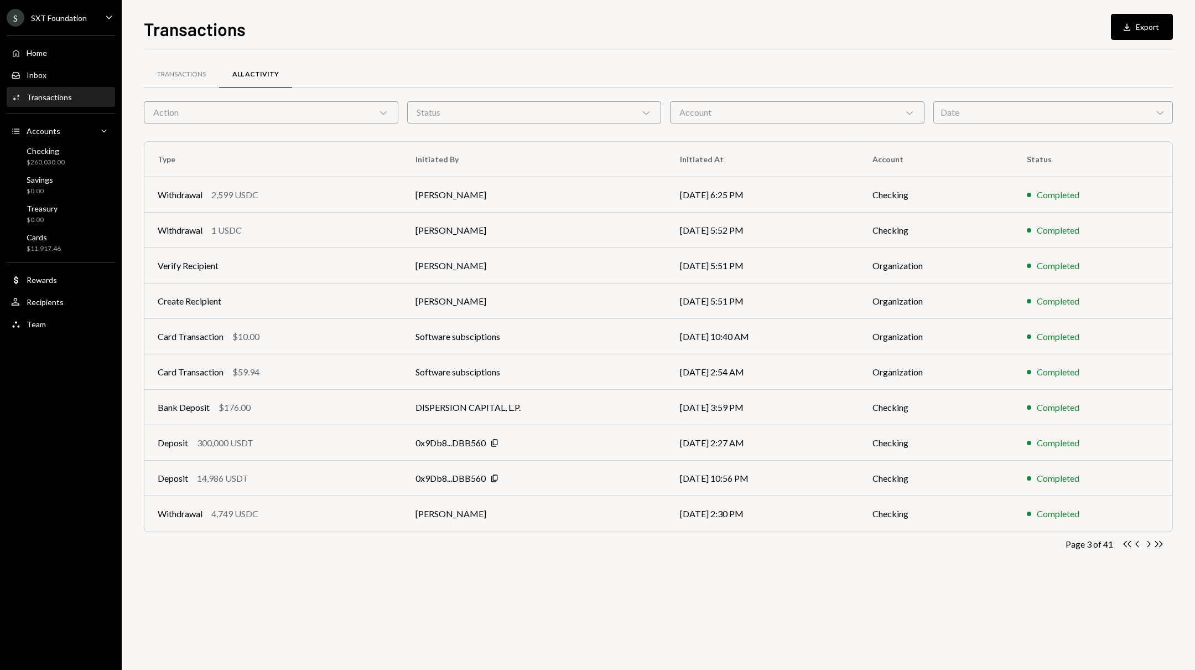
click at [1149, 543] on icon "Chevron Right" at bounding box center [1148, 543] width 11 height 11
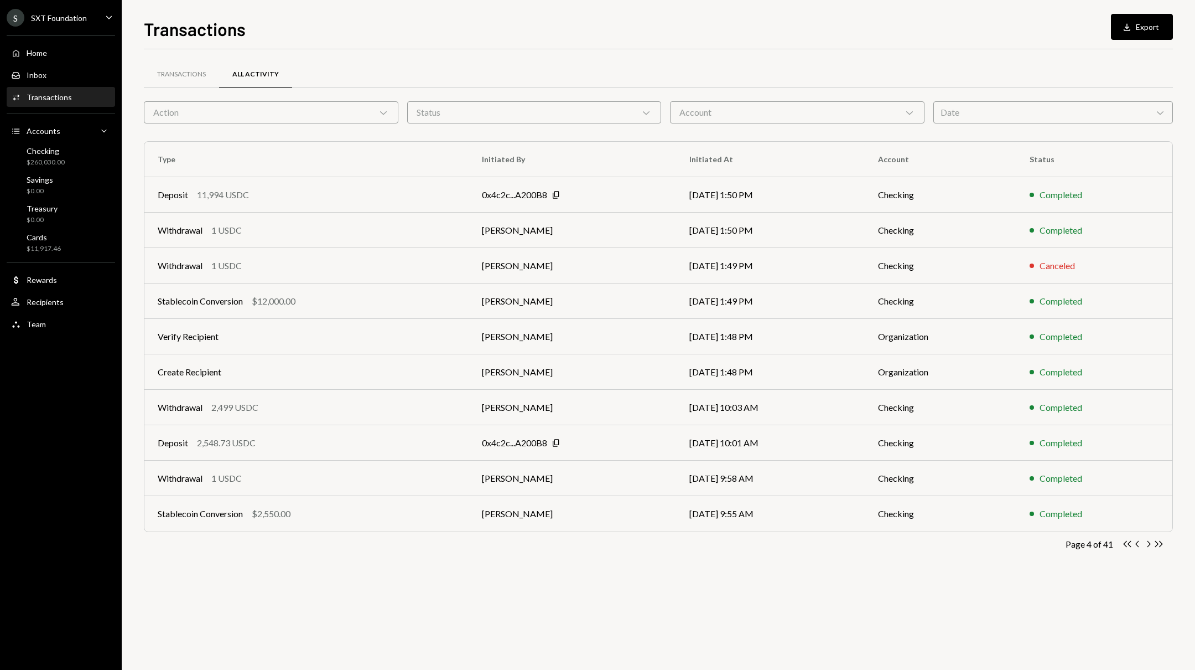
click at [1149, 543] on icon "Chevron Right" at bounding box center [1148, 543] width 11 height 11
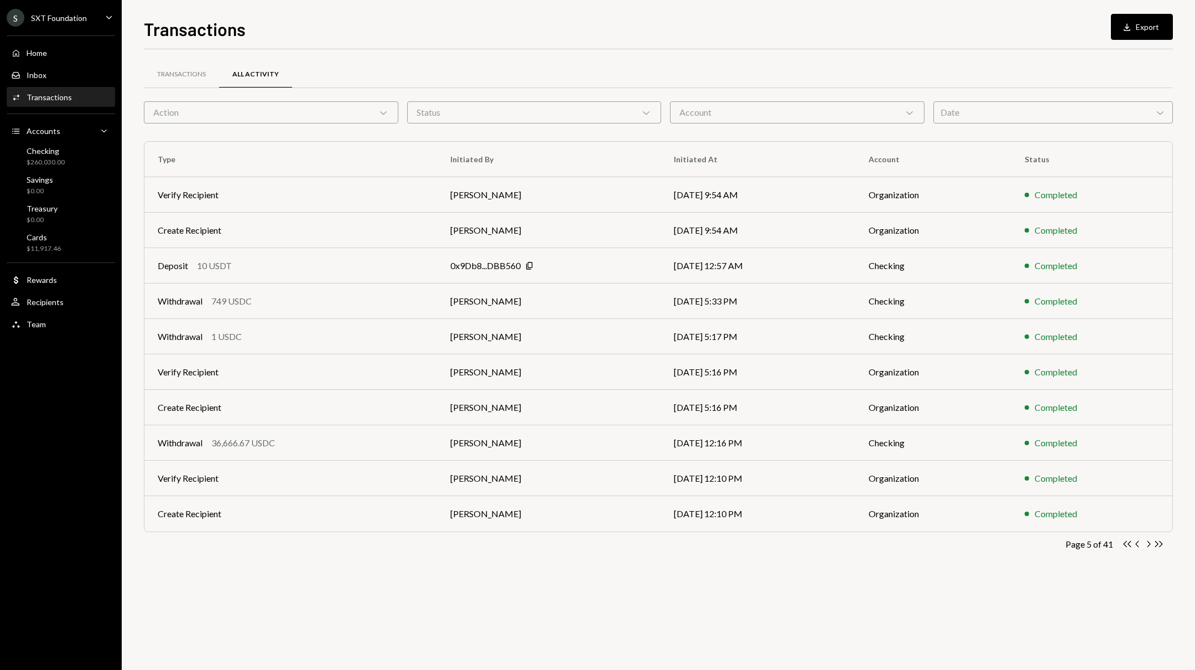
click at [1149, 543] on icon "Chevron Right" at bounding box center [1148, 543] width 11 height 11
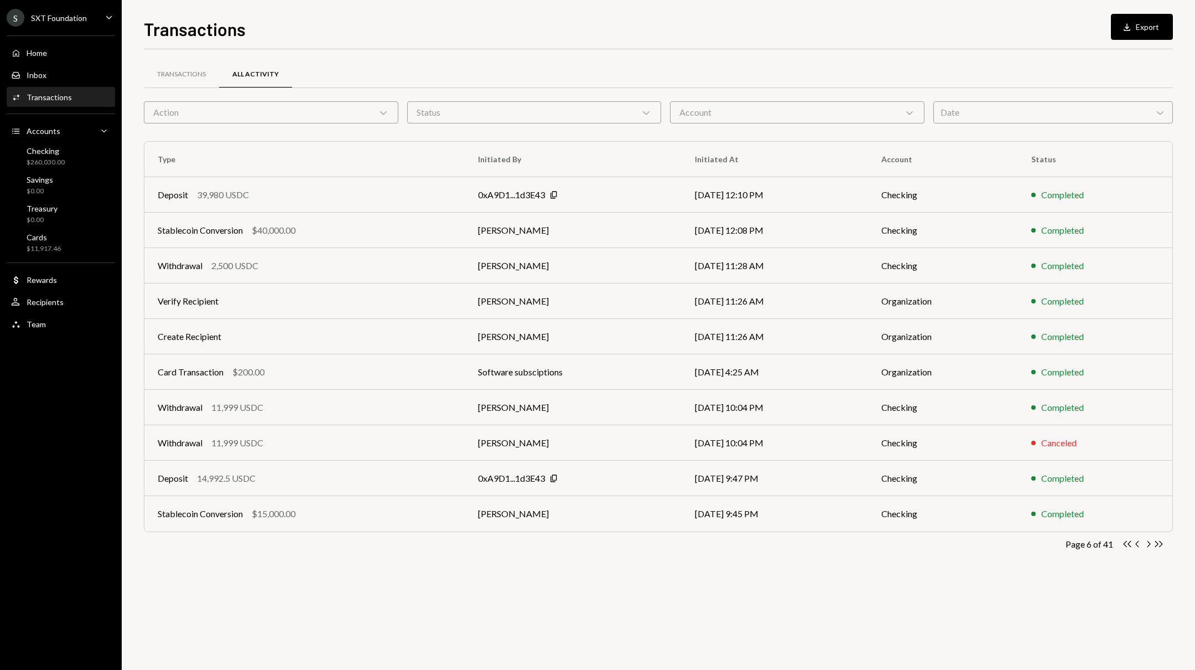
click at [1149, 543] on icon "Chevron Right" at bounding box center [1148, 543] width 11 height 11
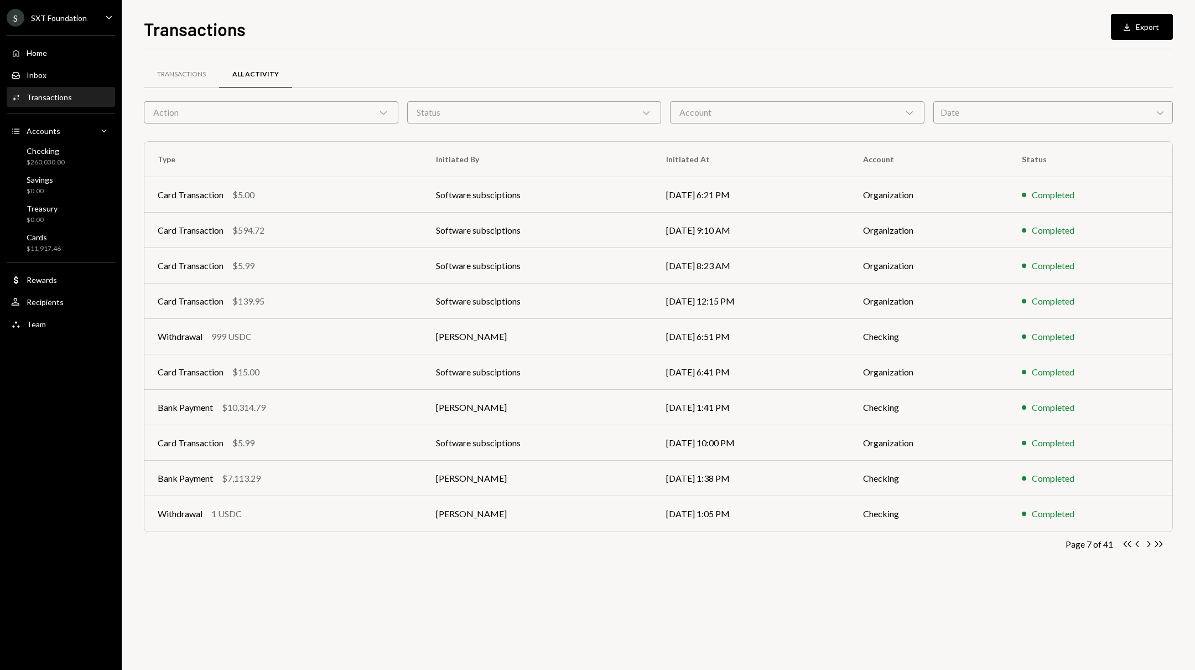
click at [1149, 543] on icon "Chevron Right" at bounding box center [1148, 543] width 11 height 11
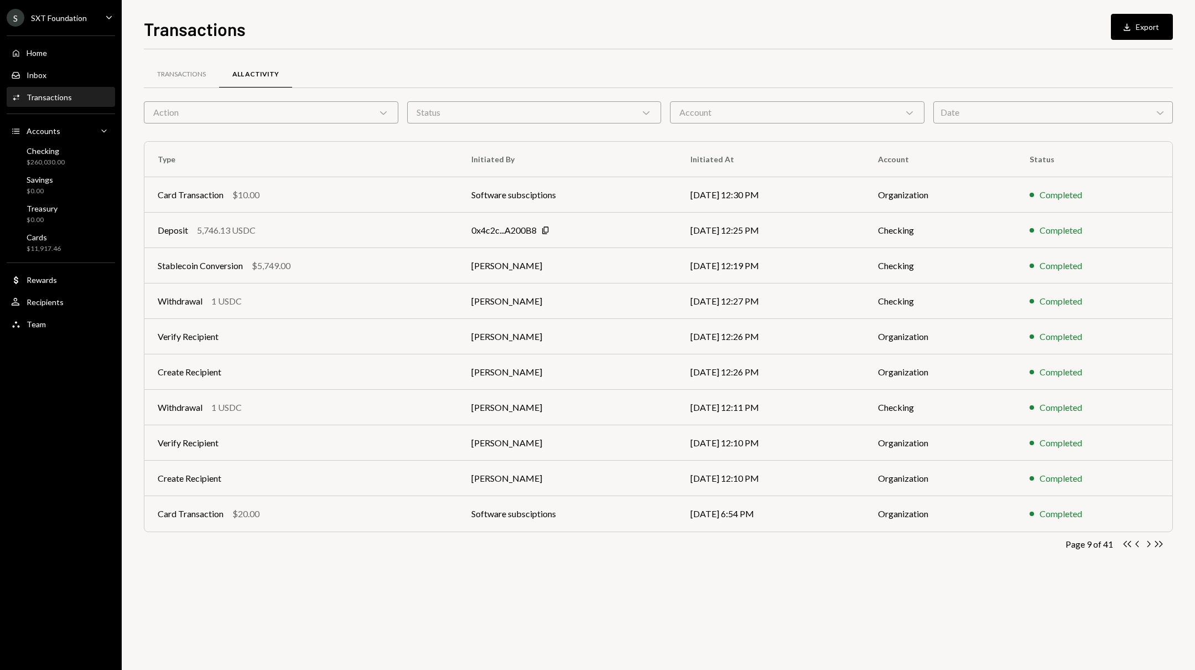
click at [1149, 543] on icon "Chevron Right" at bounding box center [1148, 543] width 11 height 11
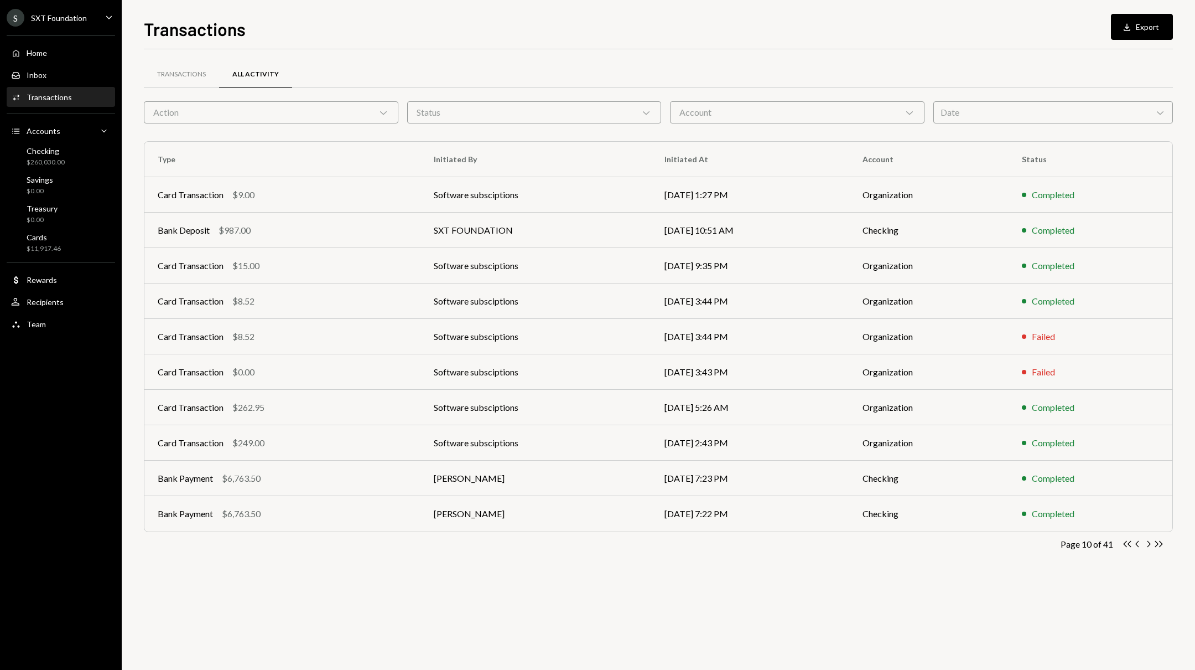
drag, startPoint x: 0, startPoint y: 0, endPoint x: 775, endPoint y: 661, distance: 1018.5
click at [775, 661] on div "Transactions All Activity Action Chevron Down Status Chevron Down Account Chevr…" at bounding box center [658, 359] width 1029 height 620
click at [324, 527] on td "Bank Payment $6,763.50" at bounding box center [282, 513] width 276 height 35
